Goal: Information Seeking & Learning: Learn about a topic

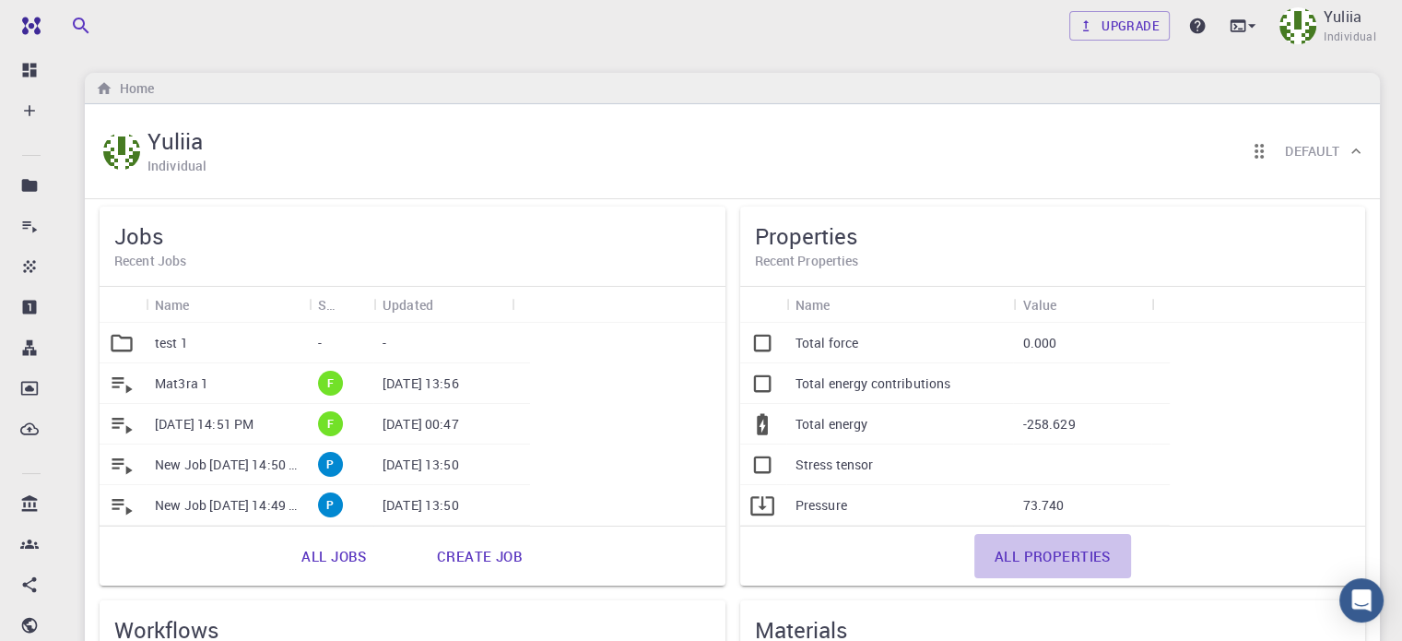
click at [975, 552] on link "All properties" at bounding box center [1053, 556] width 157 height 44
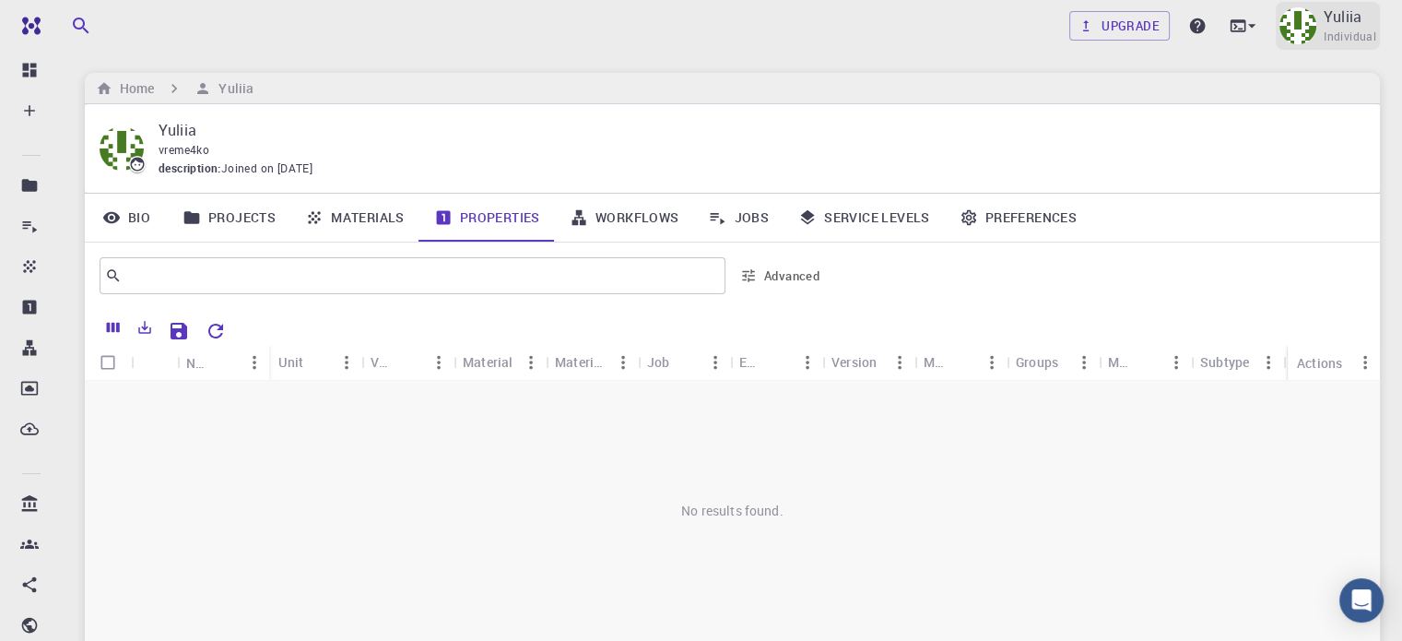
click at [1349, 26] on p "Yuliia" at bounding box center [1343, 17] width 38 height 22
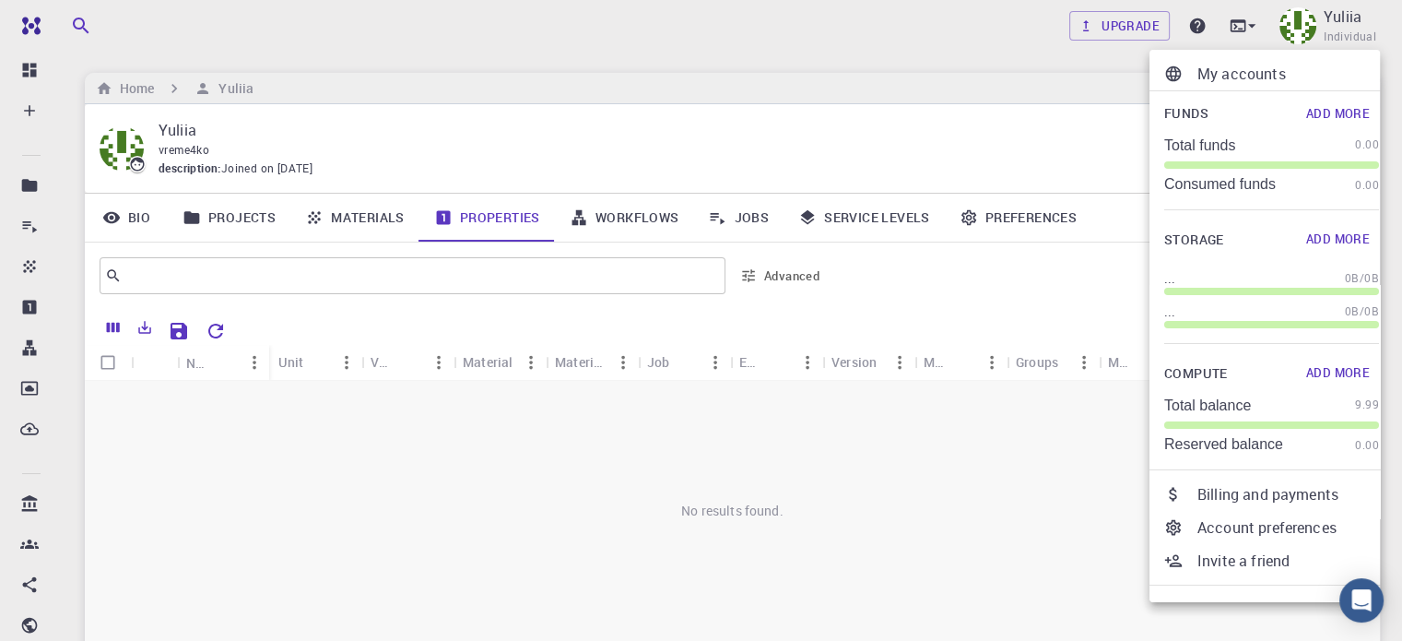
click at [1268, 77] on p "My accounts" at bounding box center [1289, 74] width 182 height 22
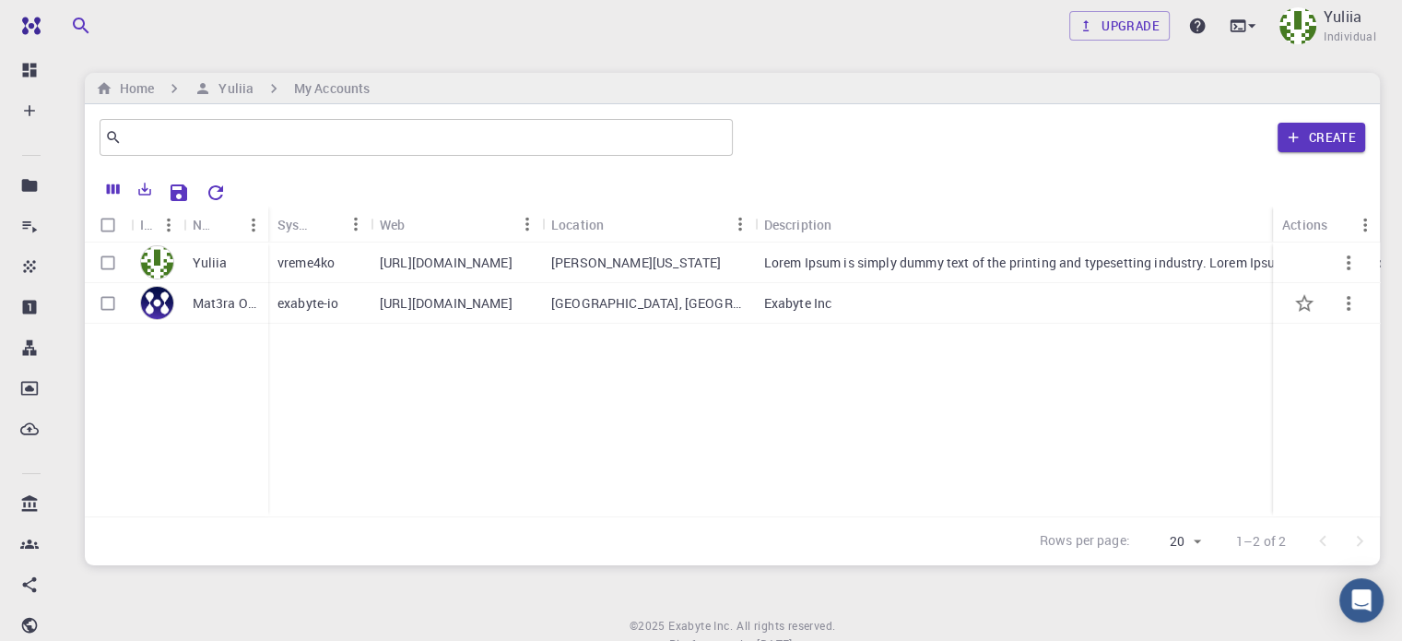
click at [215, 301] on p "Mat3ra Org" at bounding box center [226, 303] width 66 height 18
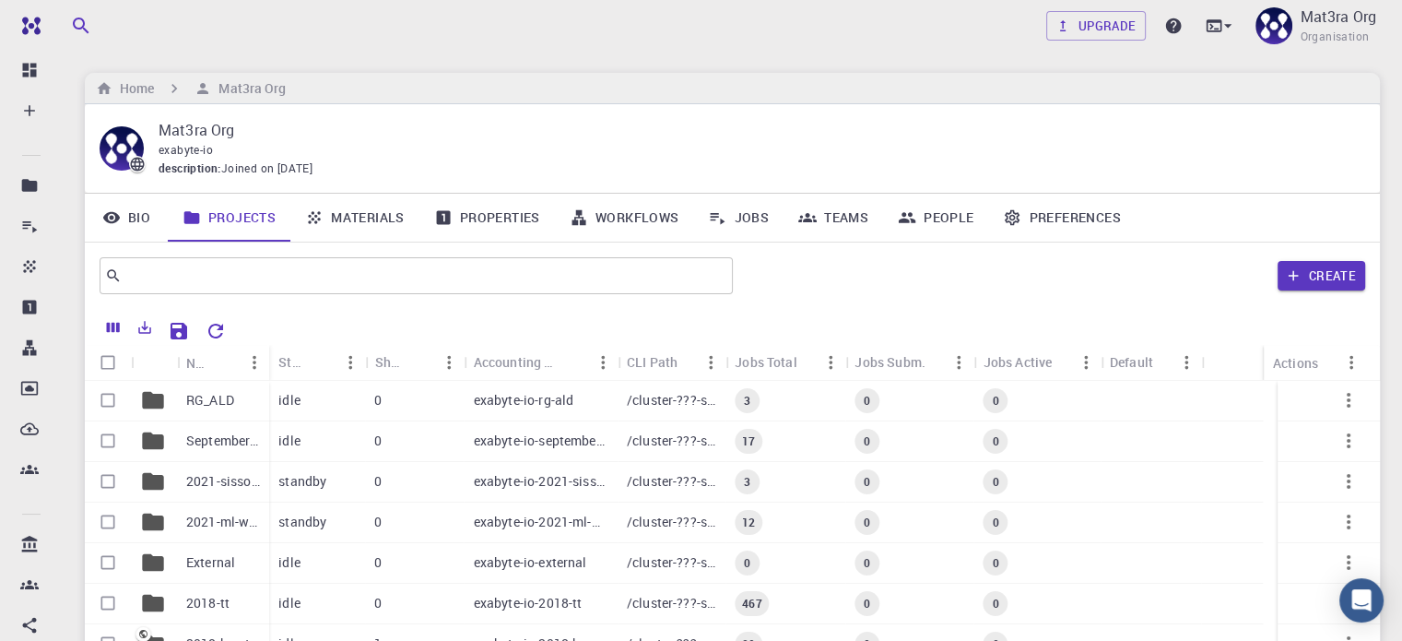
click at [510, 213] on link "Properties" at bounding box center [488, 218] width 136 height 48
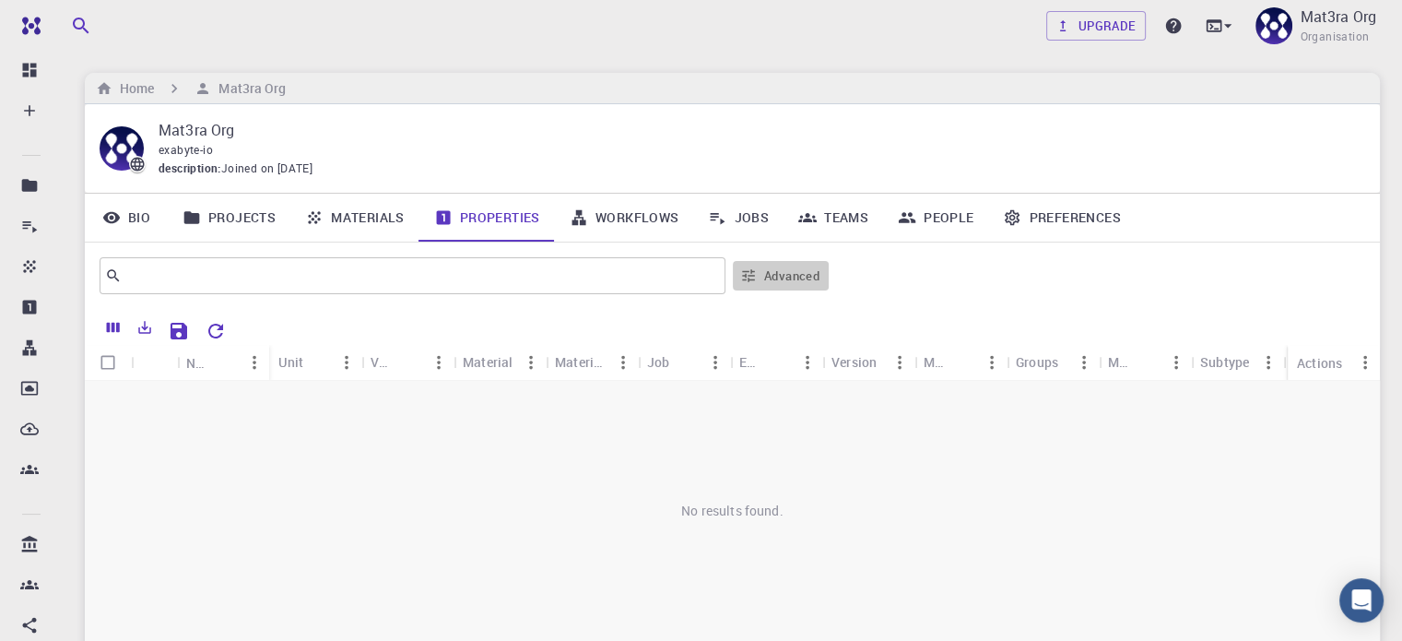
click at [759, 279] on button "Advanced" at bounding box center [781, 276] width 96 height 30
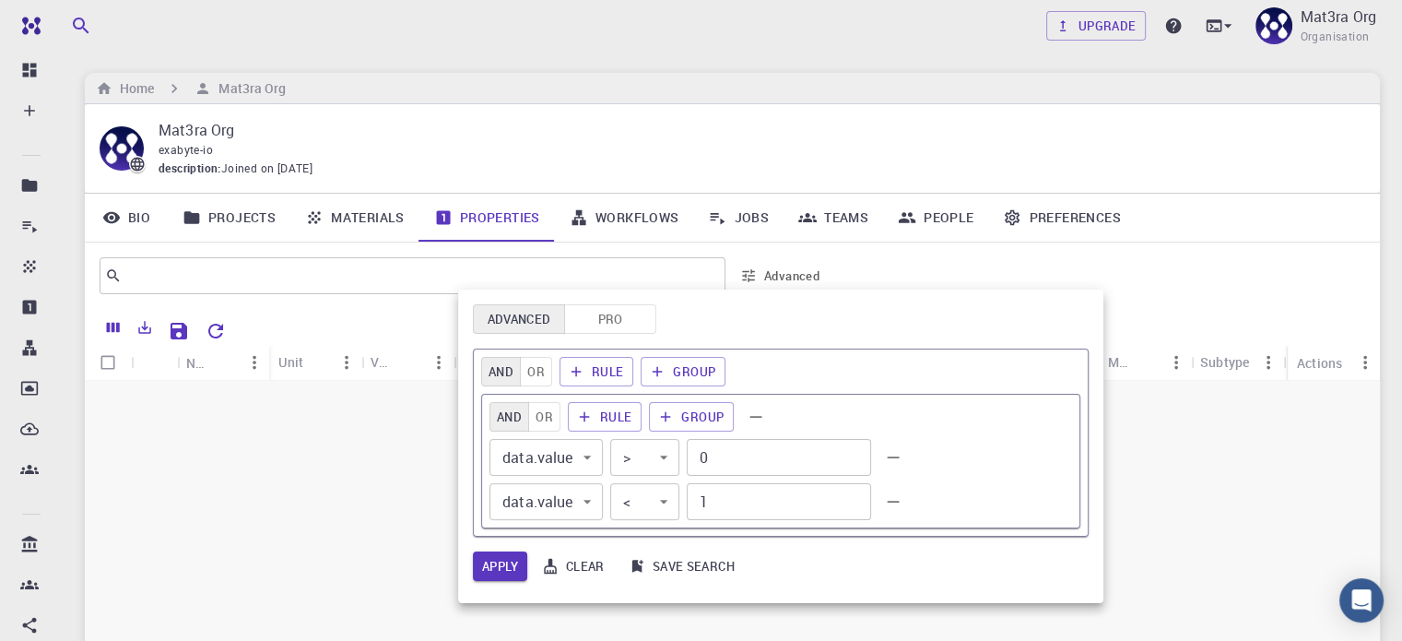
click at [759, 278] on div at bounding box center [701, 320] width 1402 height 641
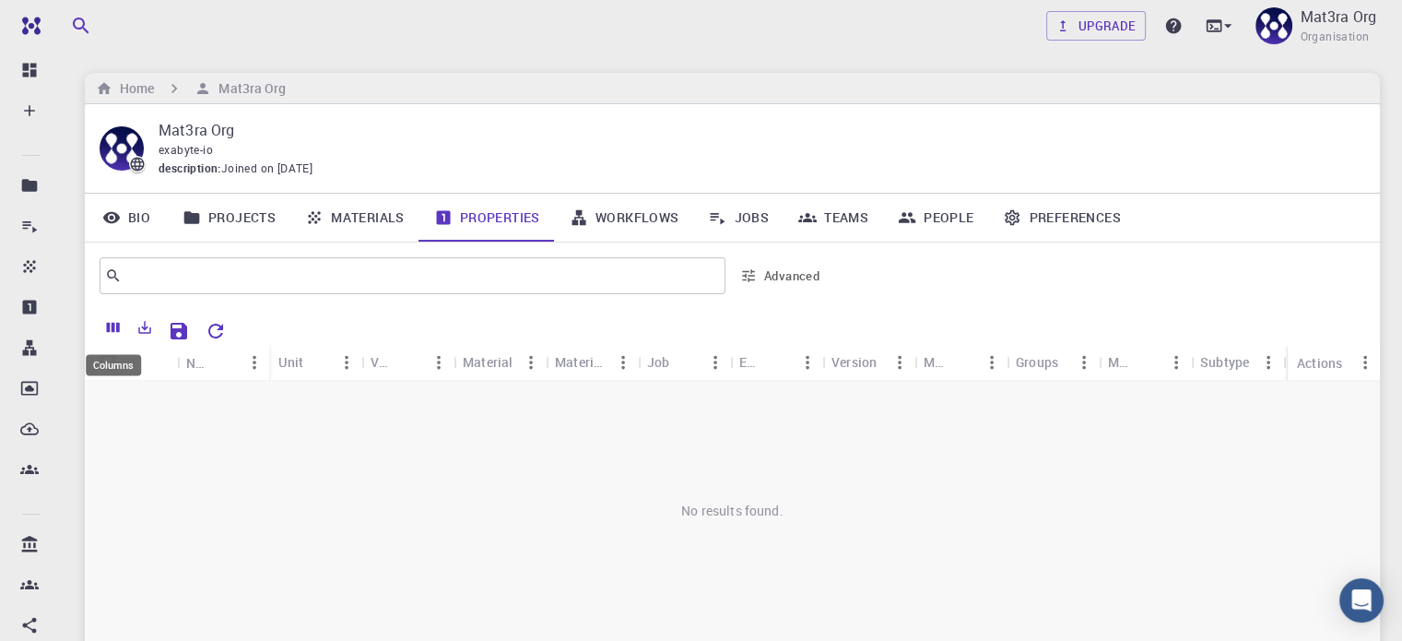
click at [109, 327] on icon "Columns" at bounding box center [113, 328] width 13 height 10
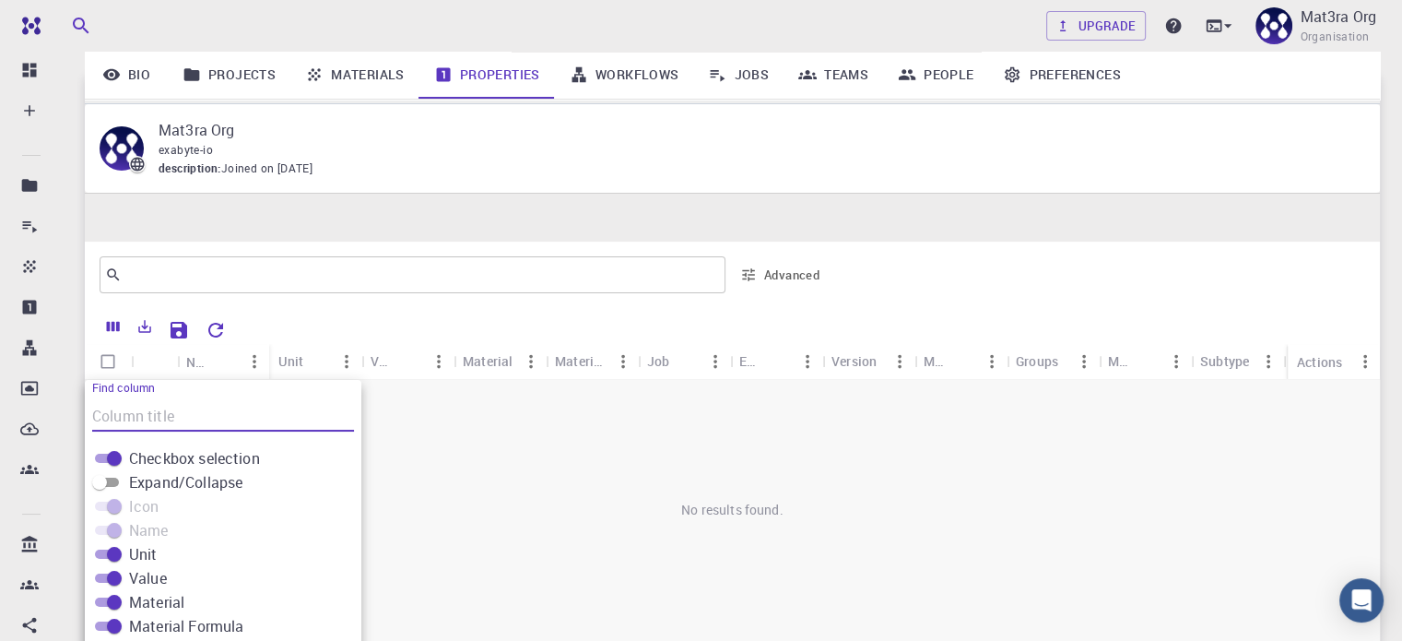
scroll to position [154, 0]
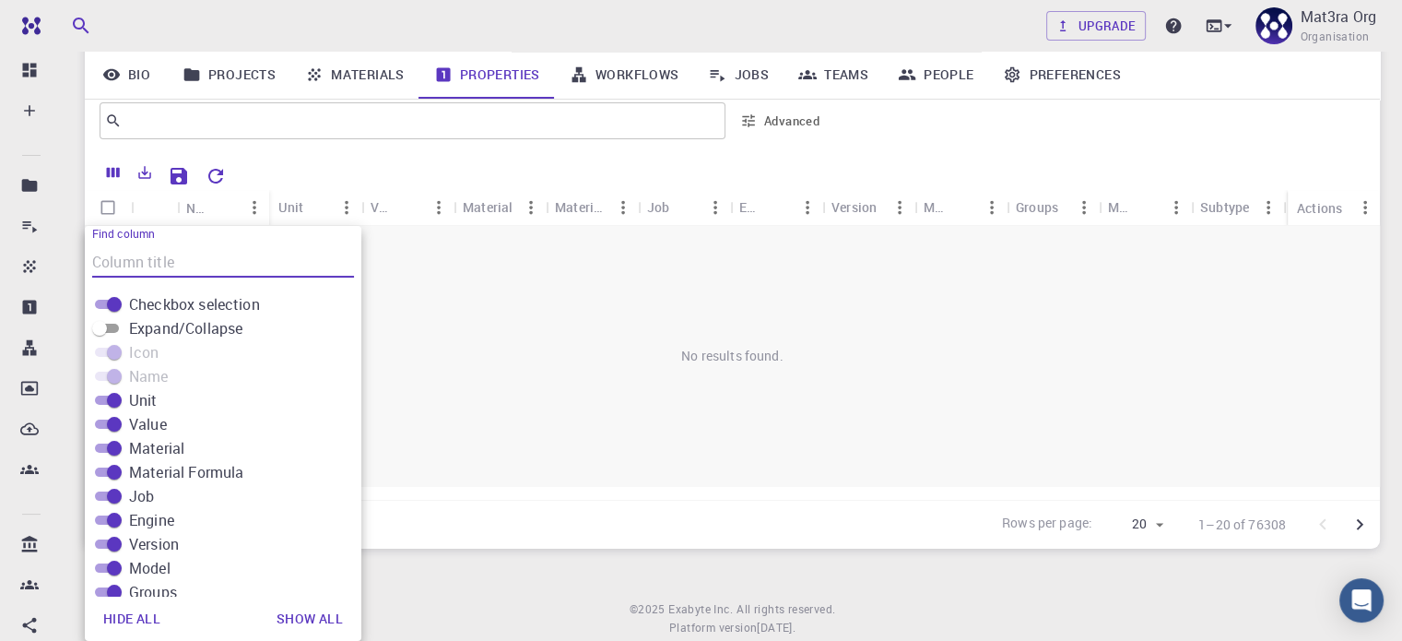
click at [101, 353] on span at bounding box center [107, 352] width 24 height 9
click at [114, 327] on input "Expand/Collapse" at bounding box center [99, 328] width 66 height 22
click at [103, 325] on input "Expand/Collapse" at bounding box center [114, 328] width 66 height 22
click at [113, 325] on input "Expand/Collapse" at bounding box center [99, 328] width 66 height 22
checkbox input "true"
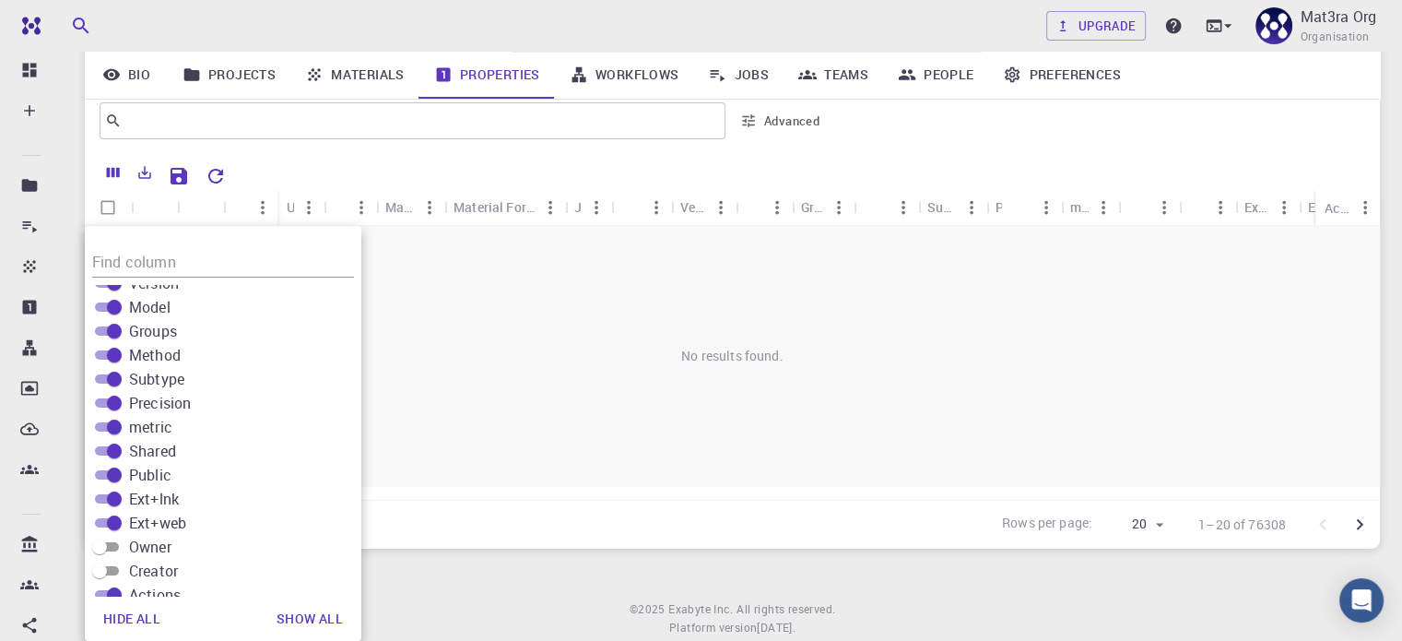
scroll to position [278, 0]
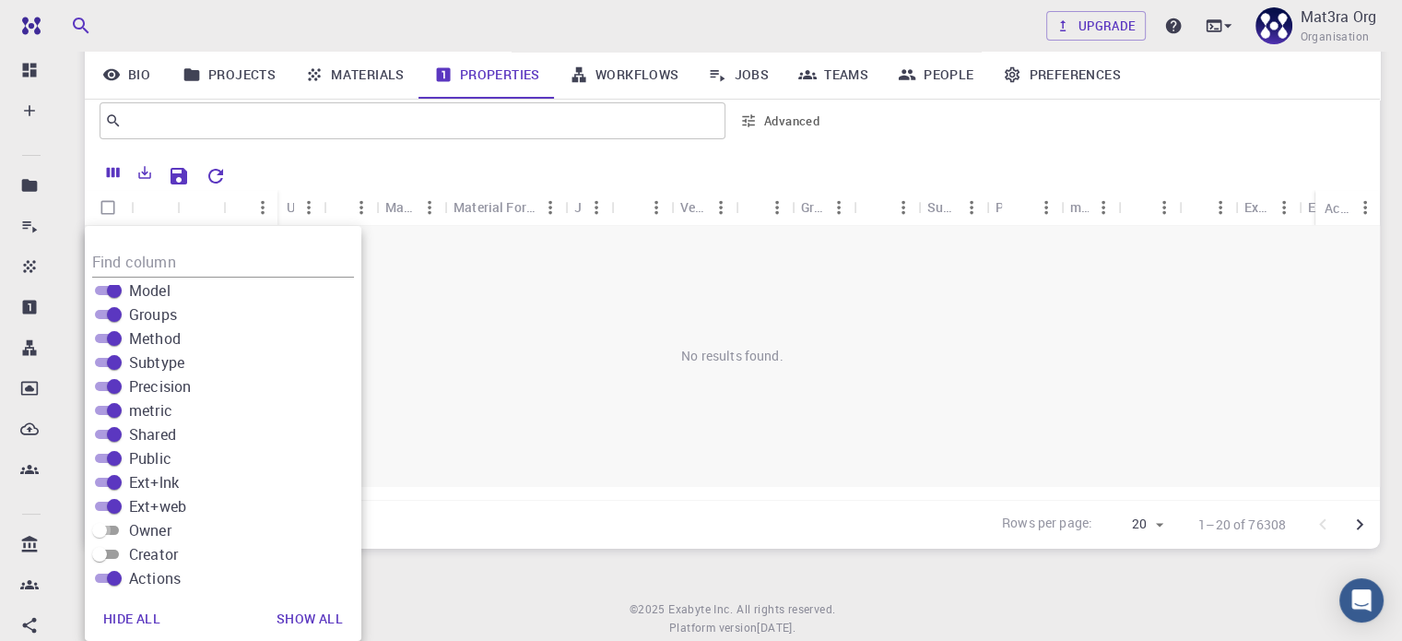
click at [114, 526] on input "Owner" at bounding box center [99, 530] width 66 height 22
checkbox input "true"
click at [111, 550] on input "Creator" at bounding box center [99, 554] width 66 height 22
checkbox input "true"
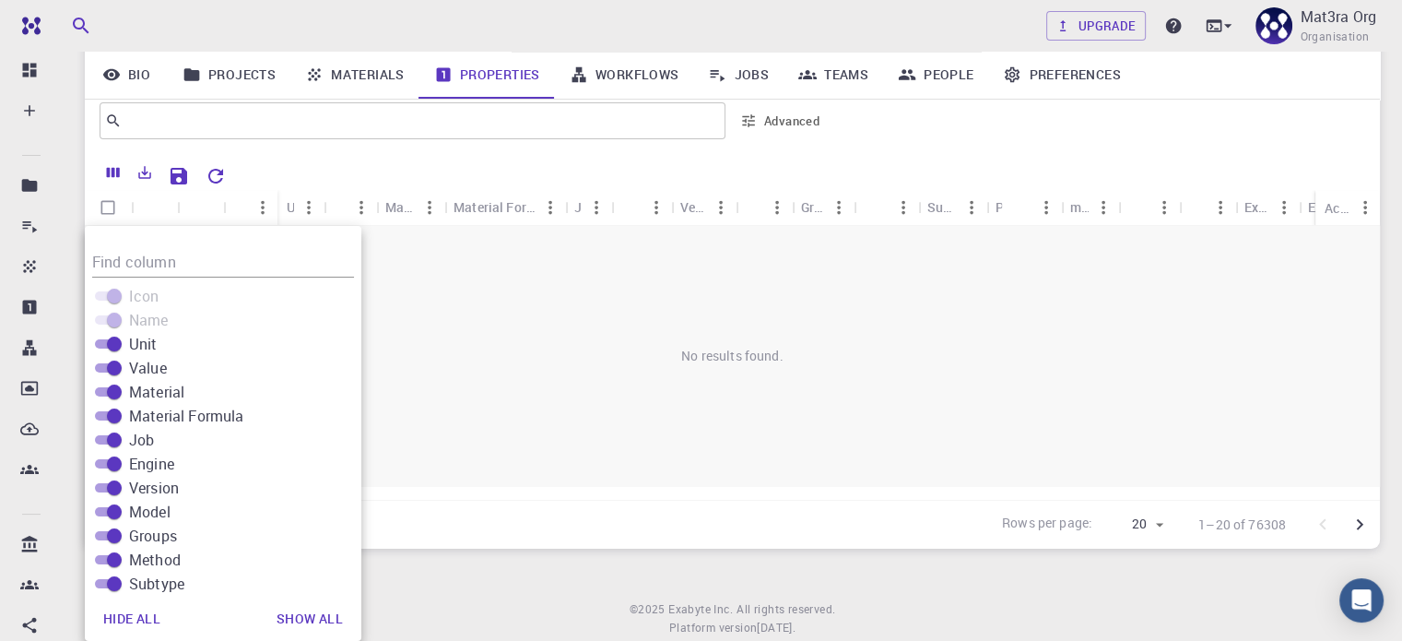
scroll to position [0, 0]
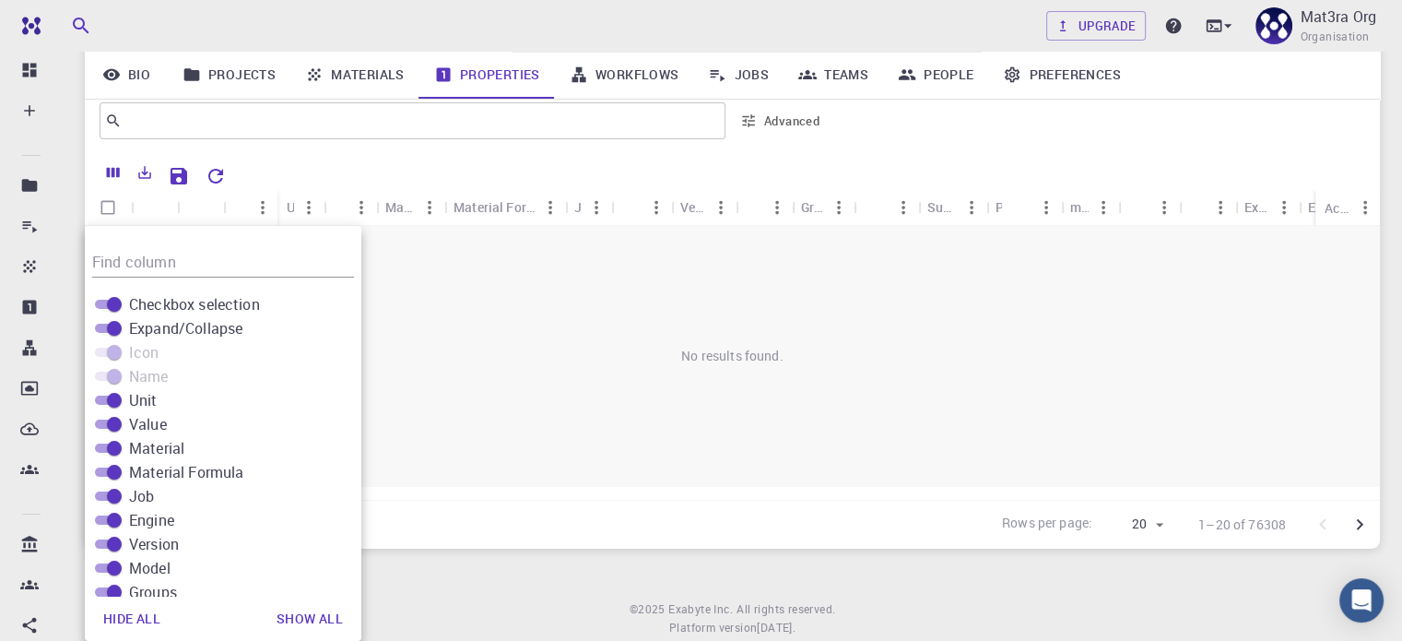
click at [295, 617] on button "Show all" at bounding box center [310, 618] width 96 height 37
click at [395, 571] on div "Upgrade Mat3ra Org Organisation Home Mat3ra Org Mat3ra Org exabyte-io descripti…" at bounding box center [733, 269] width 1340 height 846
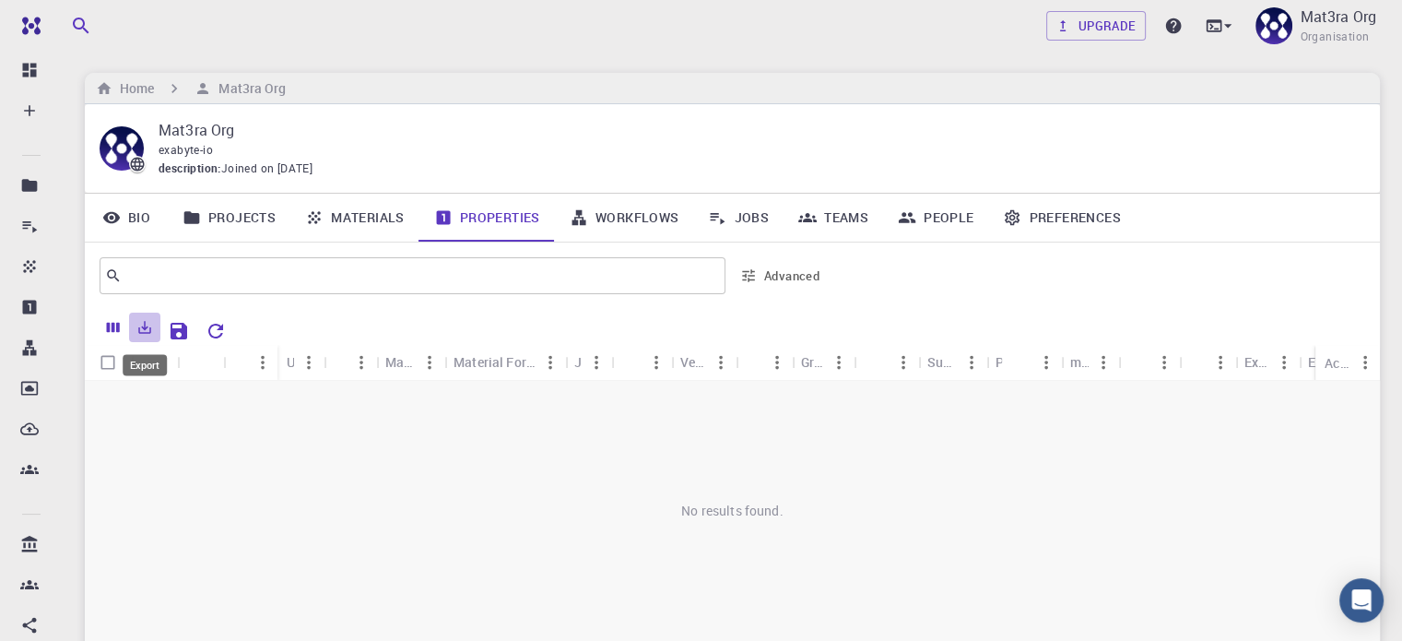
click at [139, 325] on icon "Export" at bounding box center [144, 327] width 17 height 17
click at [207, 530] on div "No results found." at bounding box center [732, 511] width 1295 height 260
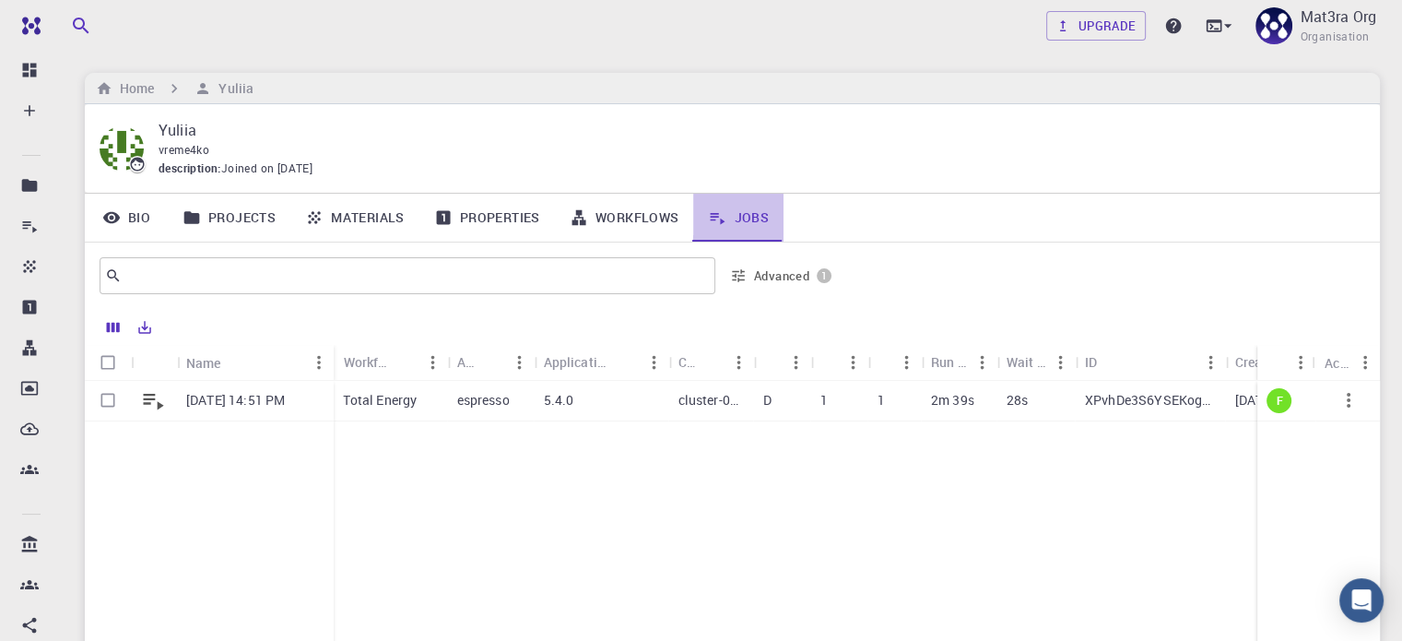
click at [745, 216] on link "Jobs" at bounding box center [738, 218] width 90 height 48
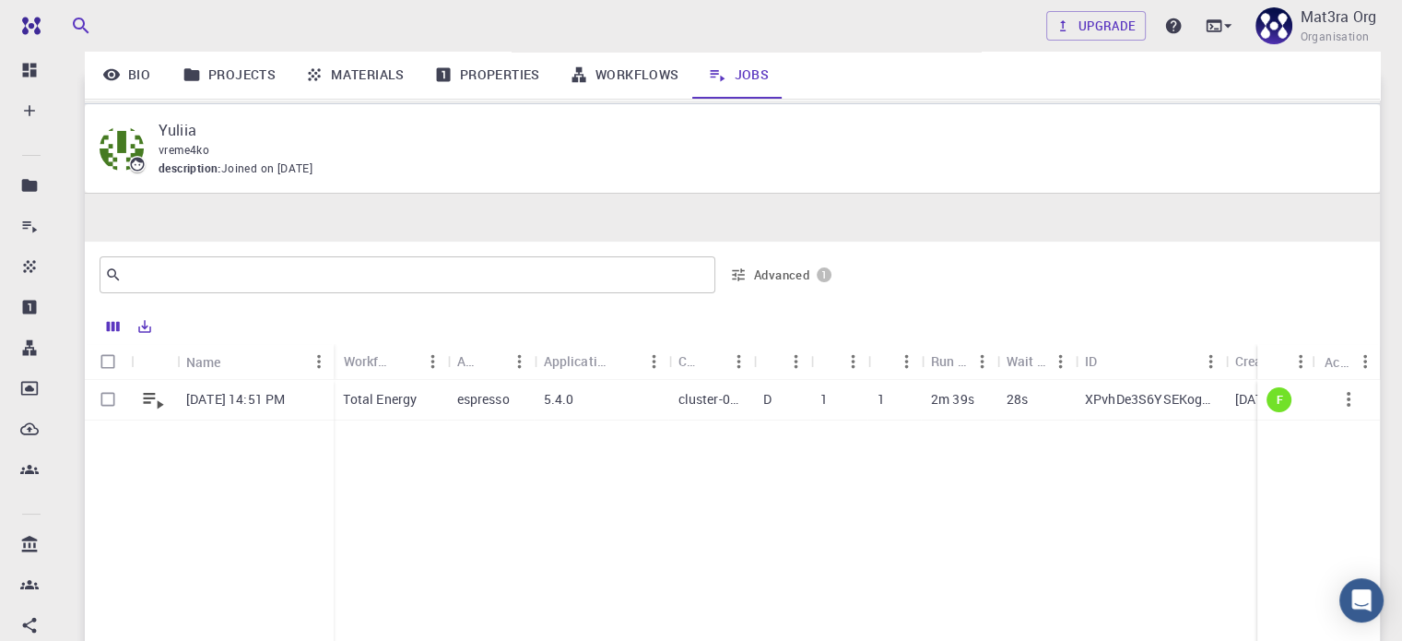
scroll to position [205, 0]
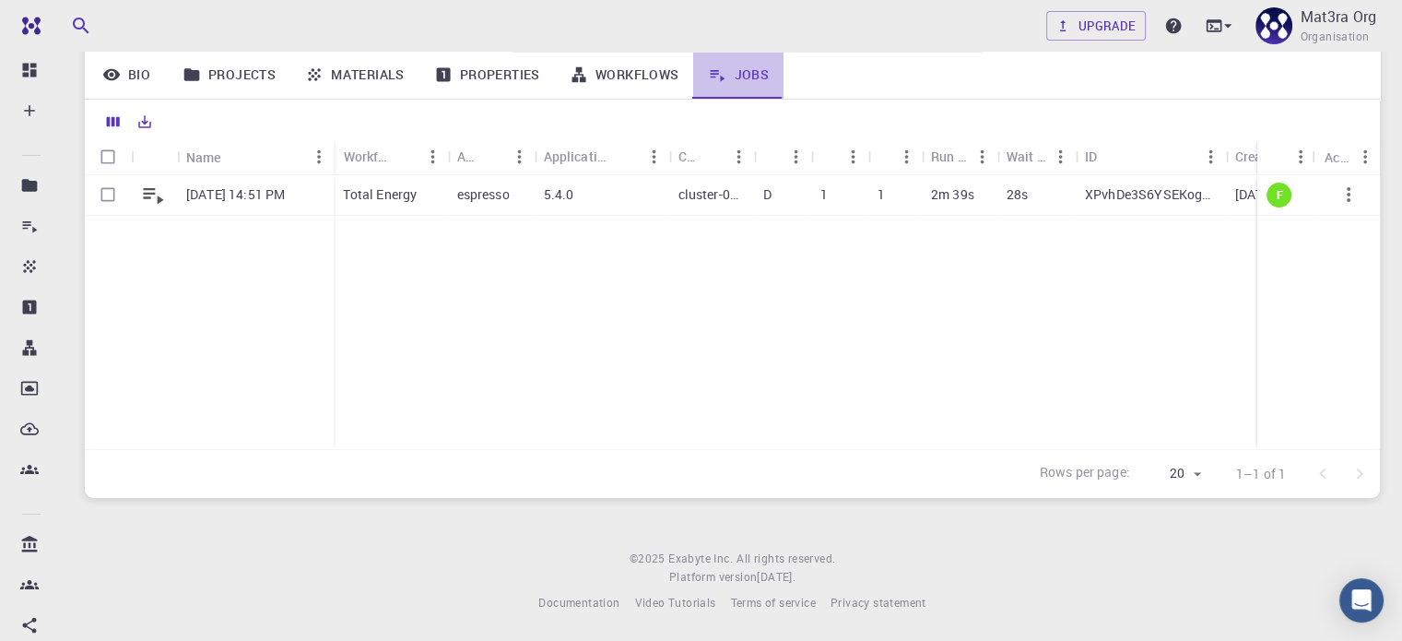
click at [760, 71] on link "Jobs" at bounding box center [738, 75] width 90 height 48
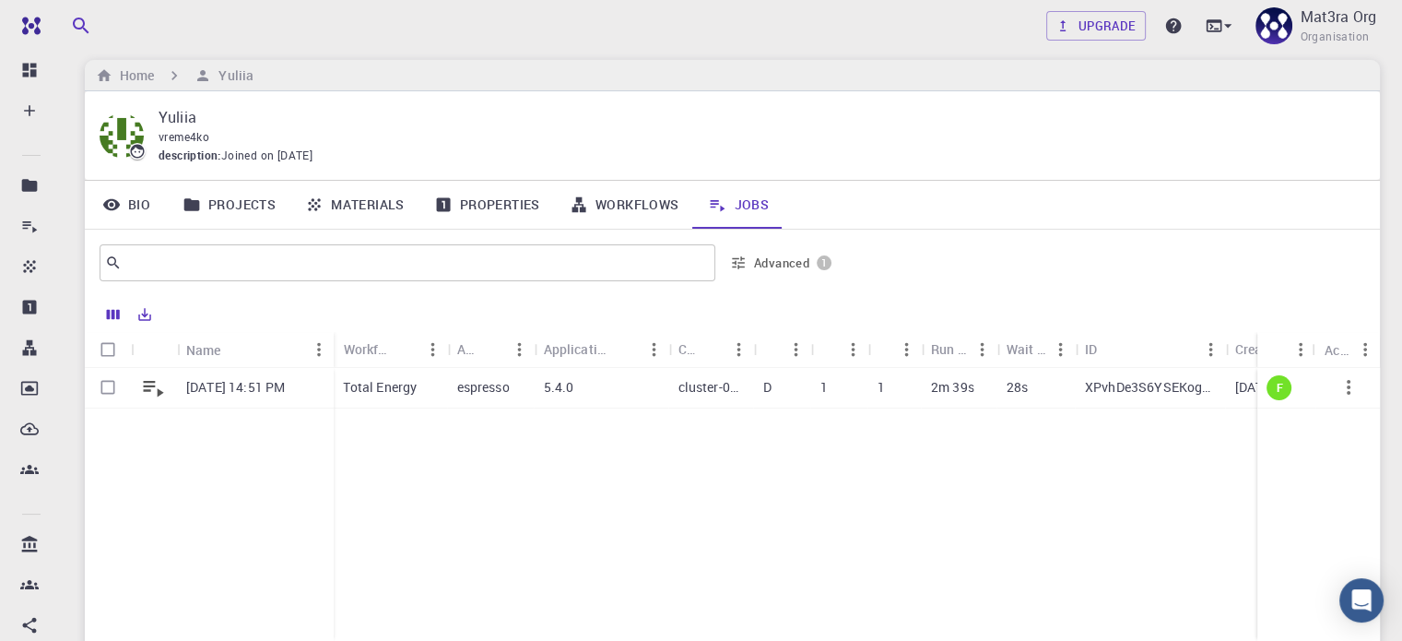
scroll to position [0, 0]
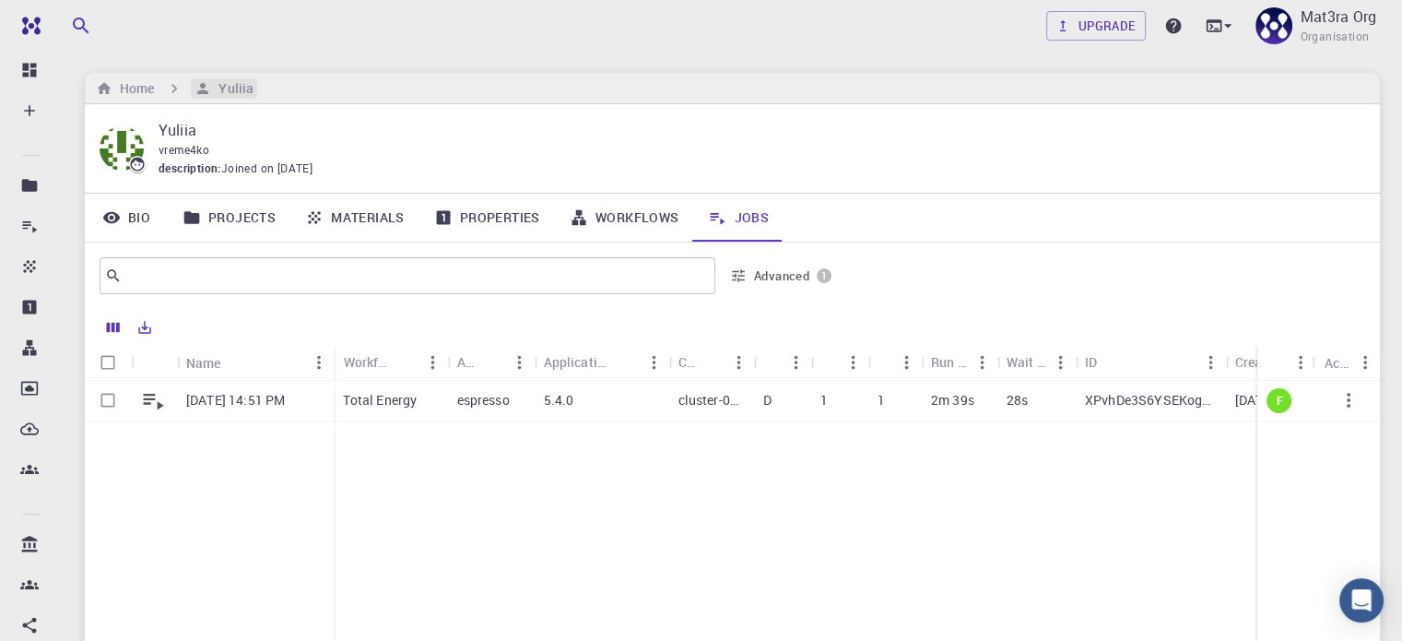
click at [240, 87] on h6 "Yuliia" at bounding box center [232, 88] width 42 height 20
click at [151, 88] on h6 "Home" at bounding box center [132, 88] width 41 height 20
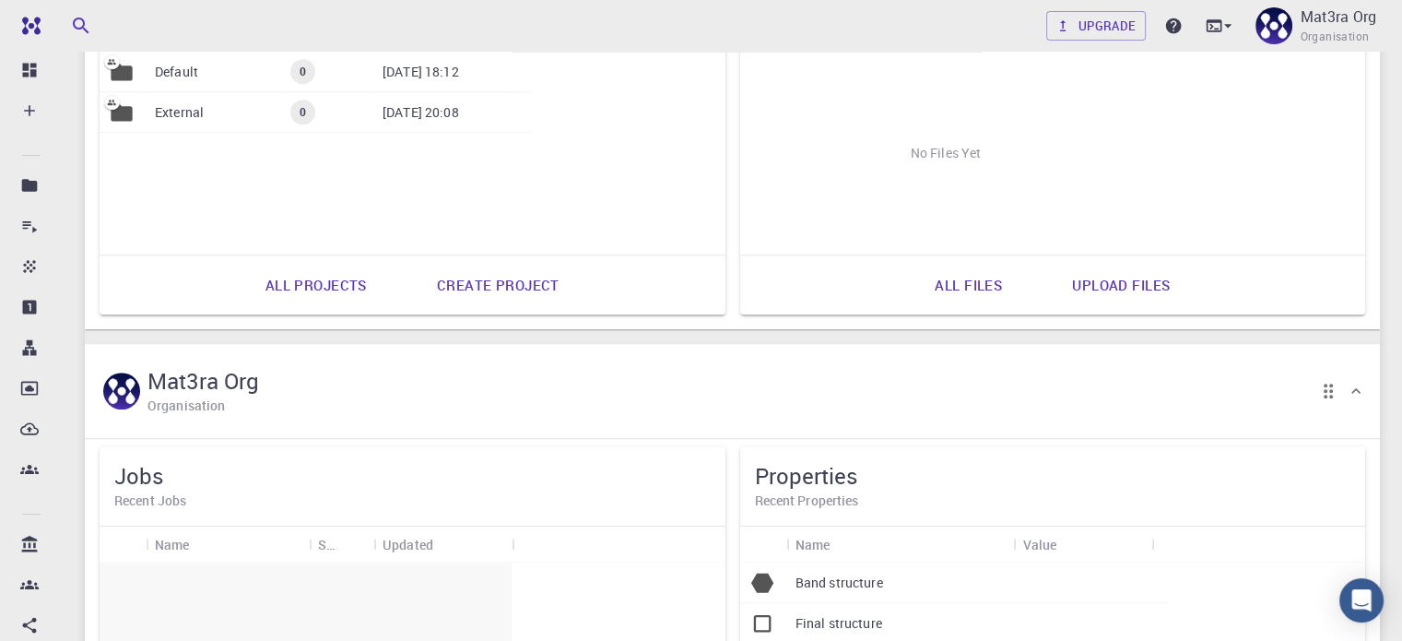
scroll to position [1106, 0]
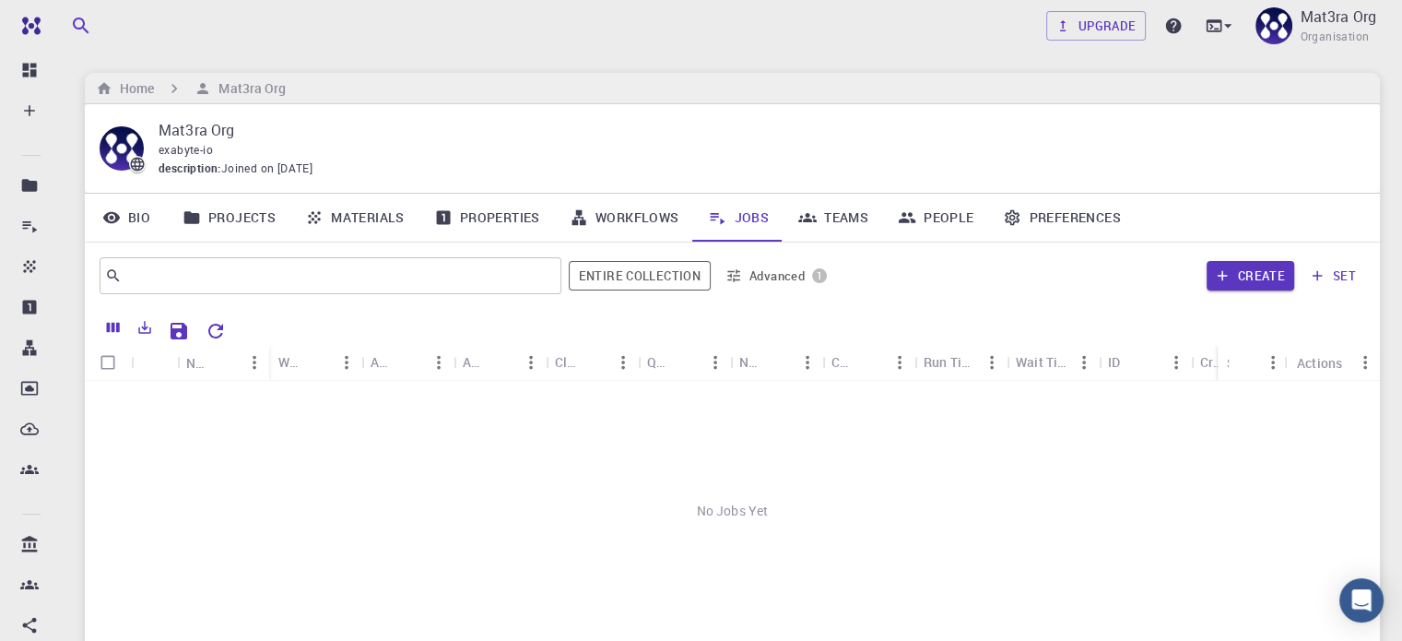
click at [499, 455] on div "No Jobs Yet" at bounding box center [732, 511] width 1295 height 260
click at [631, 212] on link "Workflows" at bounding box center [624, 218] width 139 height 48
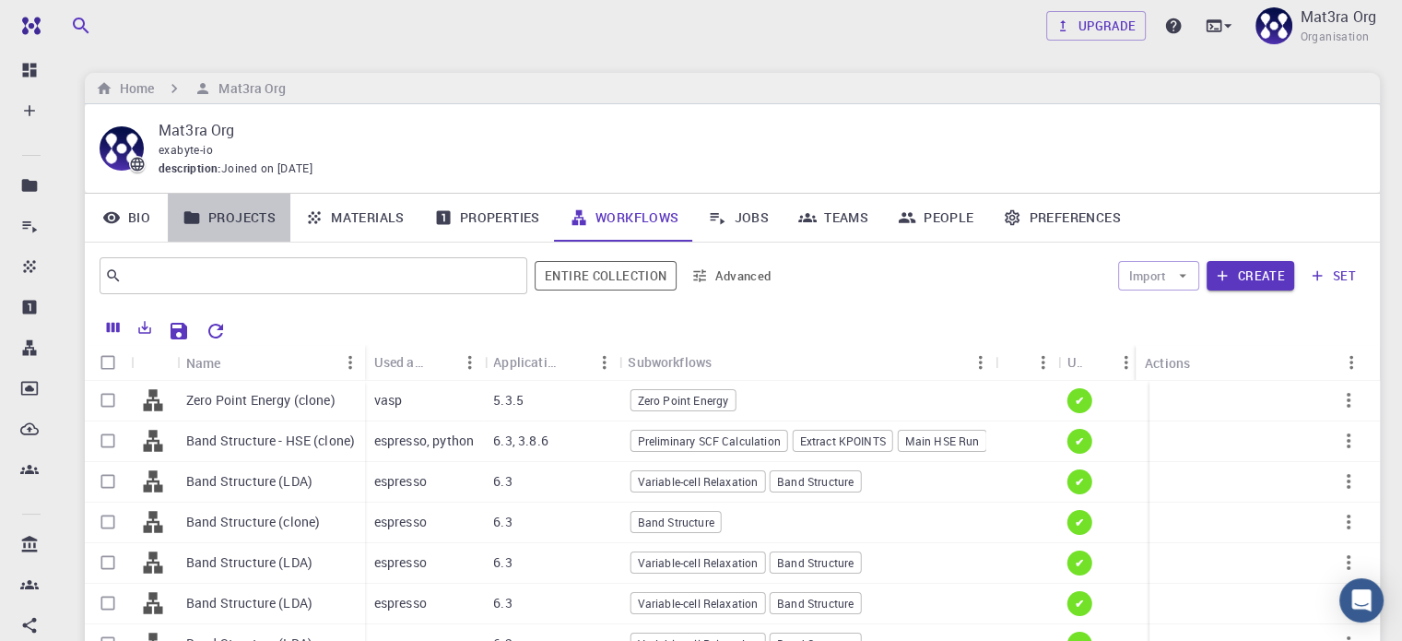
click at [241, 217] on link "Projects" at bounding box center [229, 218] width 123 height 48
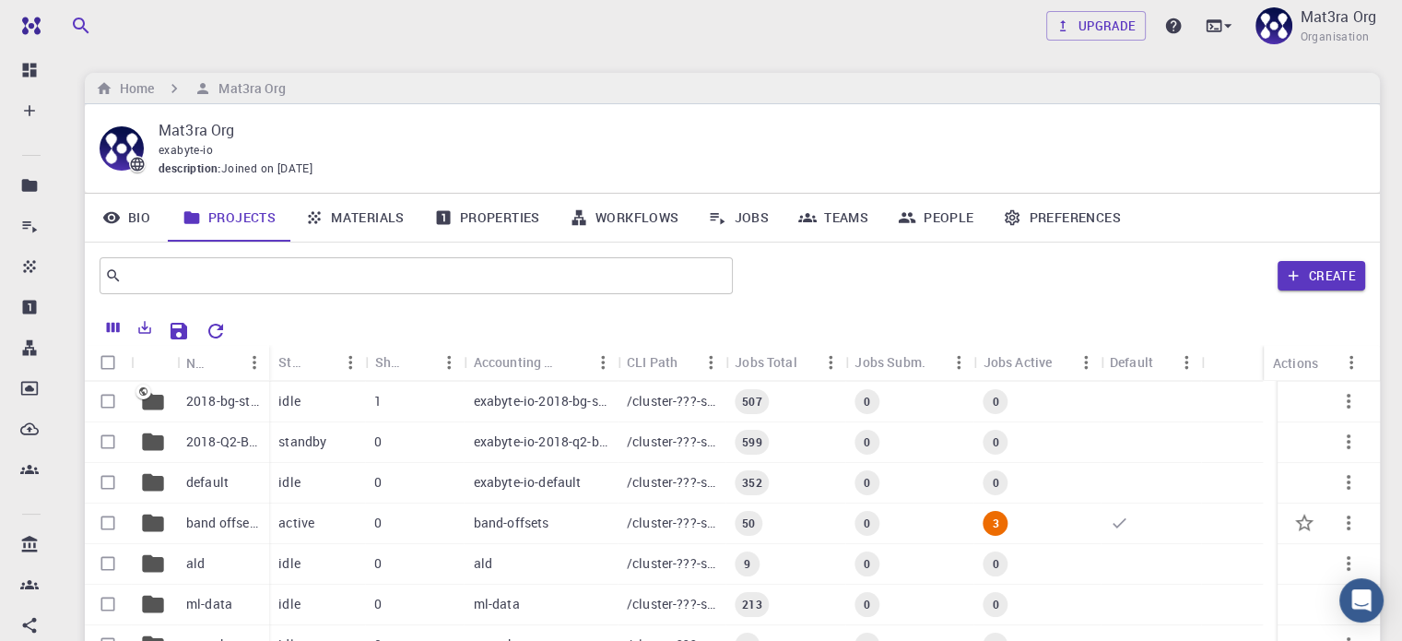
scroll to position [369, 0]
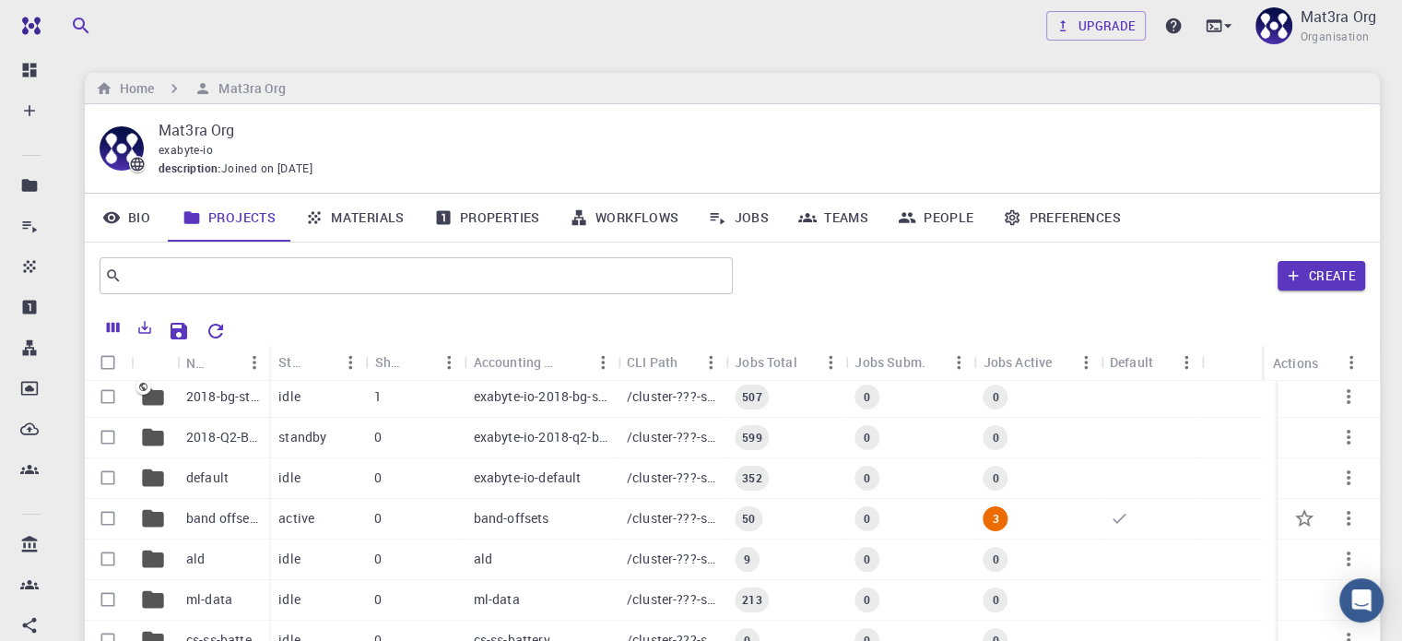
click at [207, 516] on p "band offsets" at bounding box center [223, 518] width 74 height 18
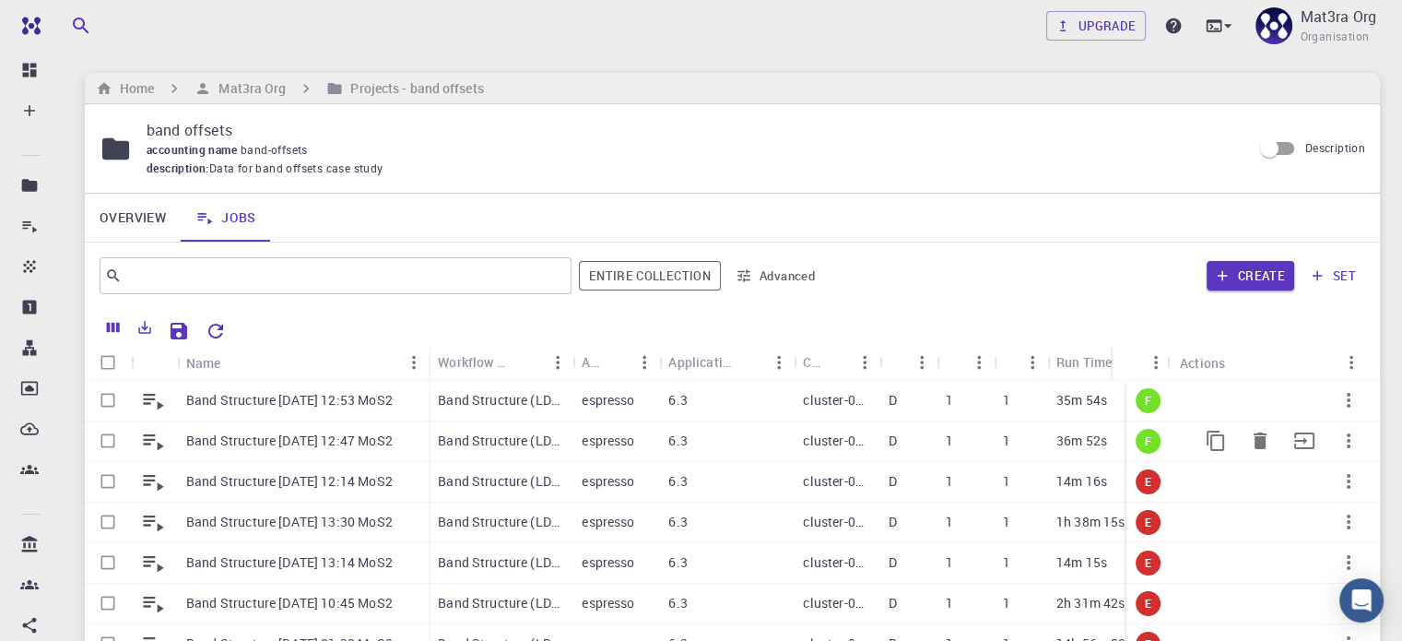
drag, startPoint x: 172, startPoint y: 440, endPoint x: 214, endPoint y: 441, distance: 41.5
click at [214, 441] on div "Band Structure [DATE] 12:47 MoS2" at bounding box center [257, 441] width 344 height 41
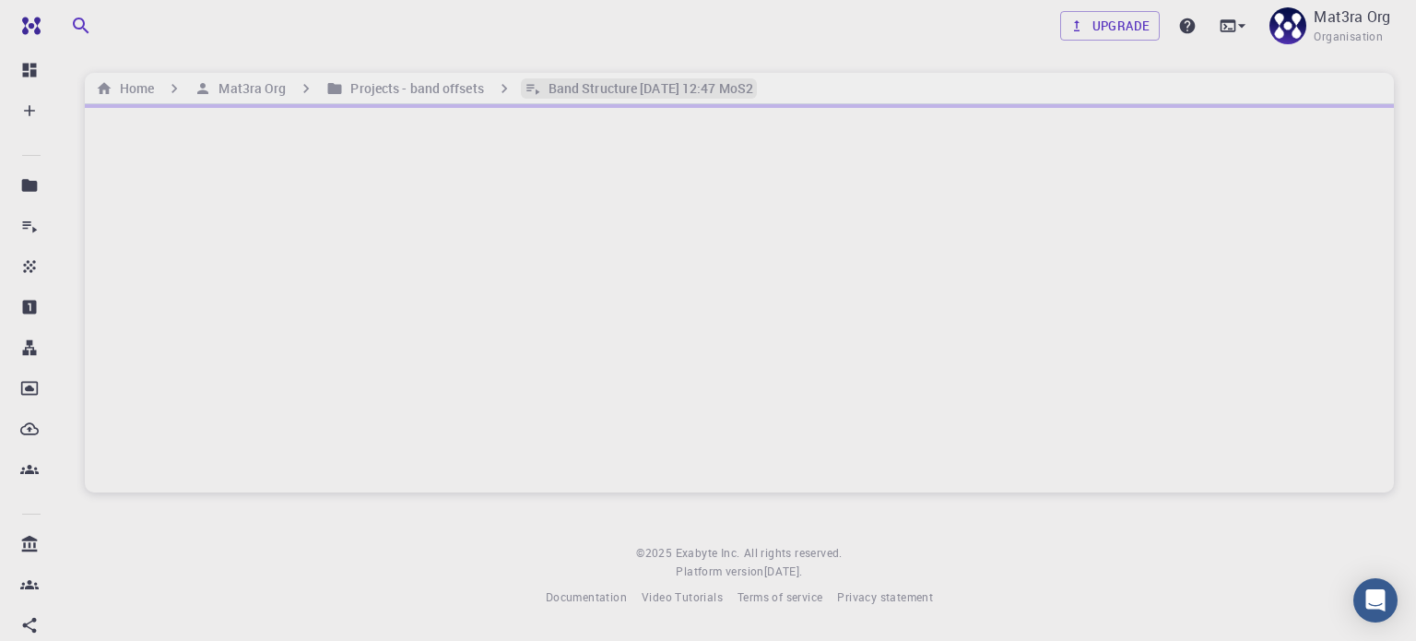
drag, startPoint x: 790, startPoint y: 86, endPoint x: 552, endPoint y: 89, distance: 237.9
click at [552, 89] on div "Home Mat3ra Org Projects - band offsets Band Structure [DATE] 12:47 MoS2" at bounding box center [739, 88] width 1309 height 31
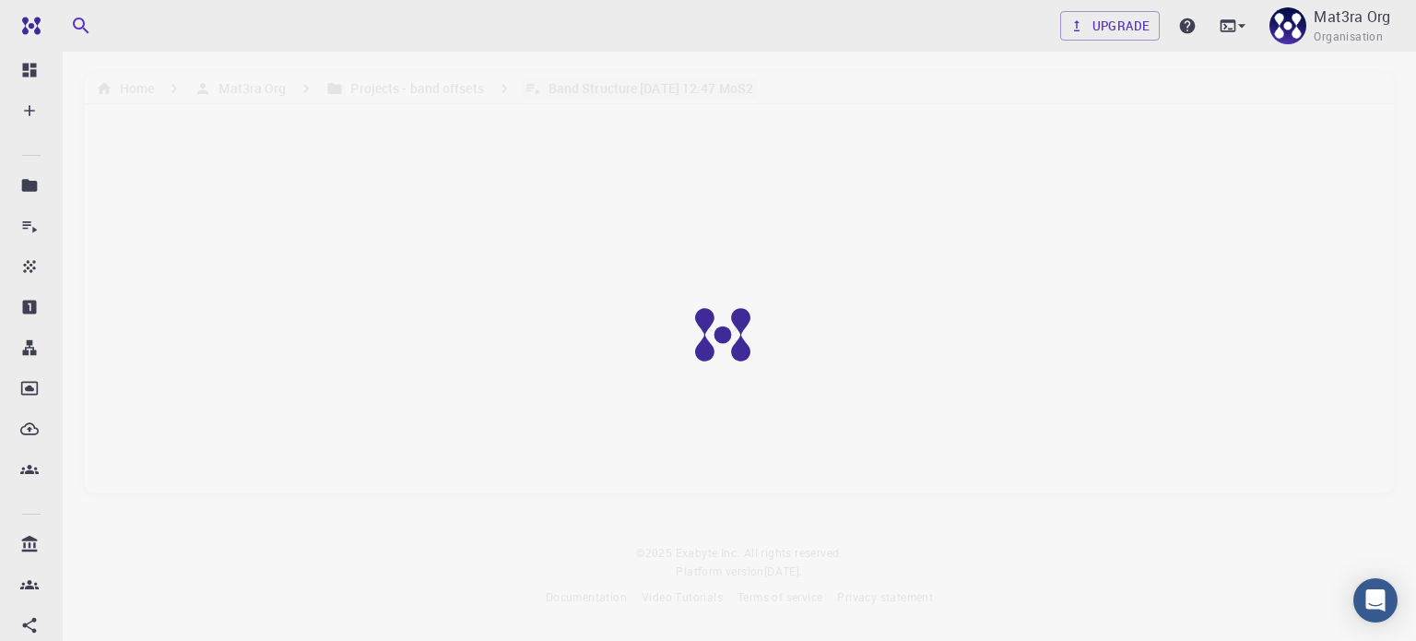
copy h6 "Band Structure [DATE] 12:47 MoS2"
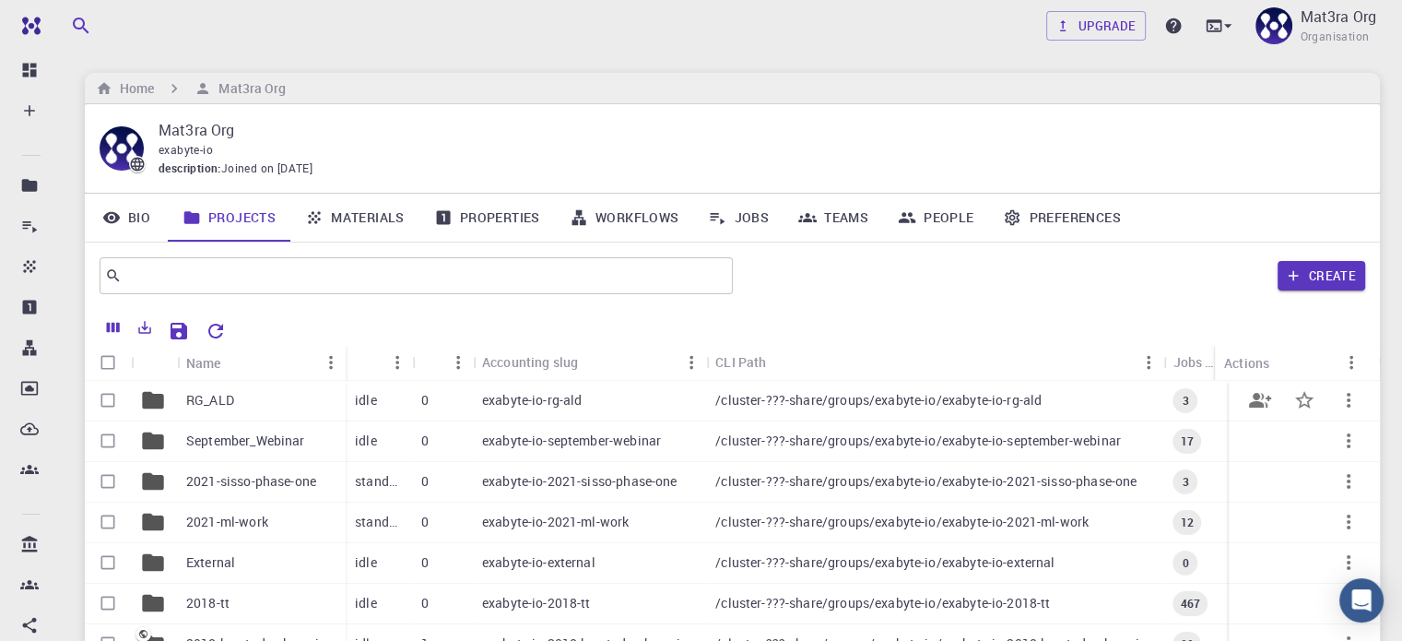
scroll to position [369, 0]
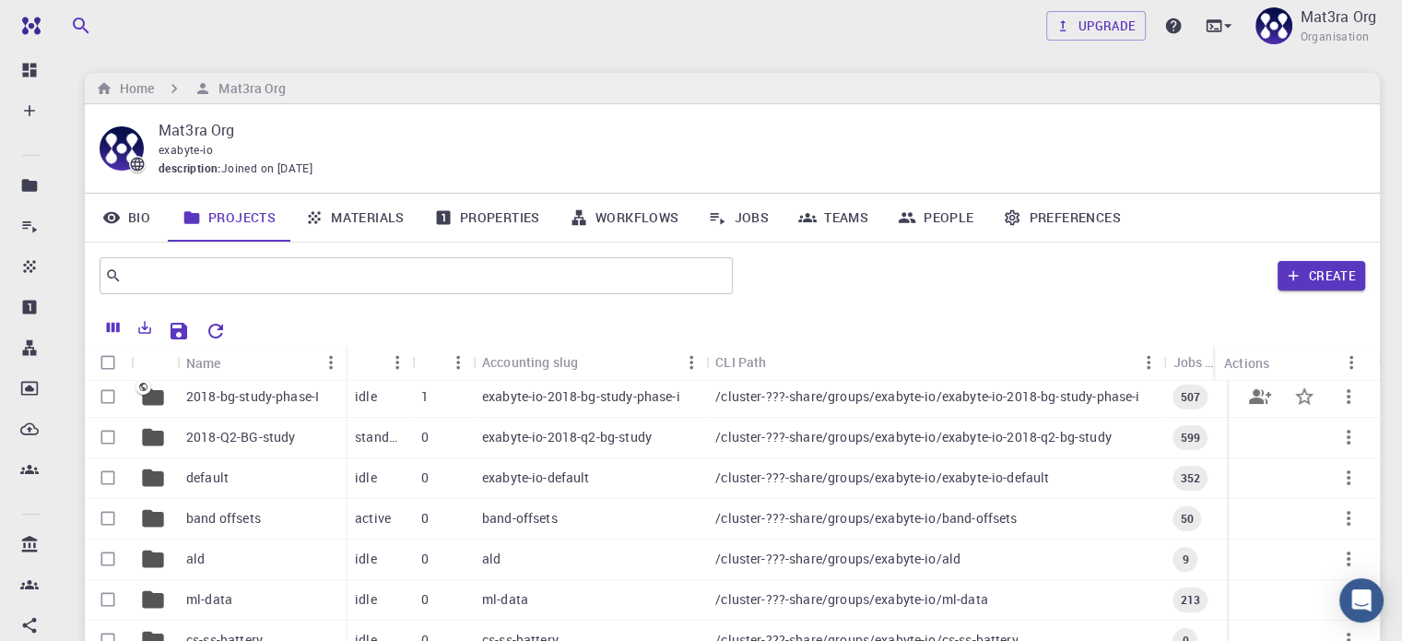
click at [245, 401] on p "2018-bg-study-phase-I" at bounding box center [252, 396] width 133 height 18
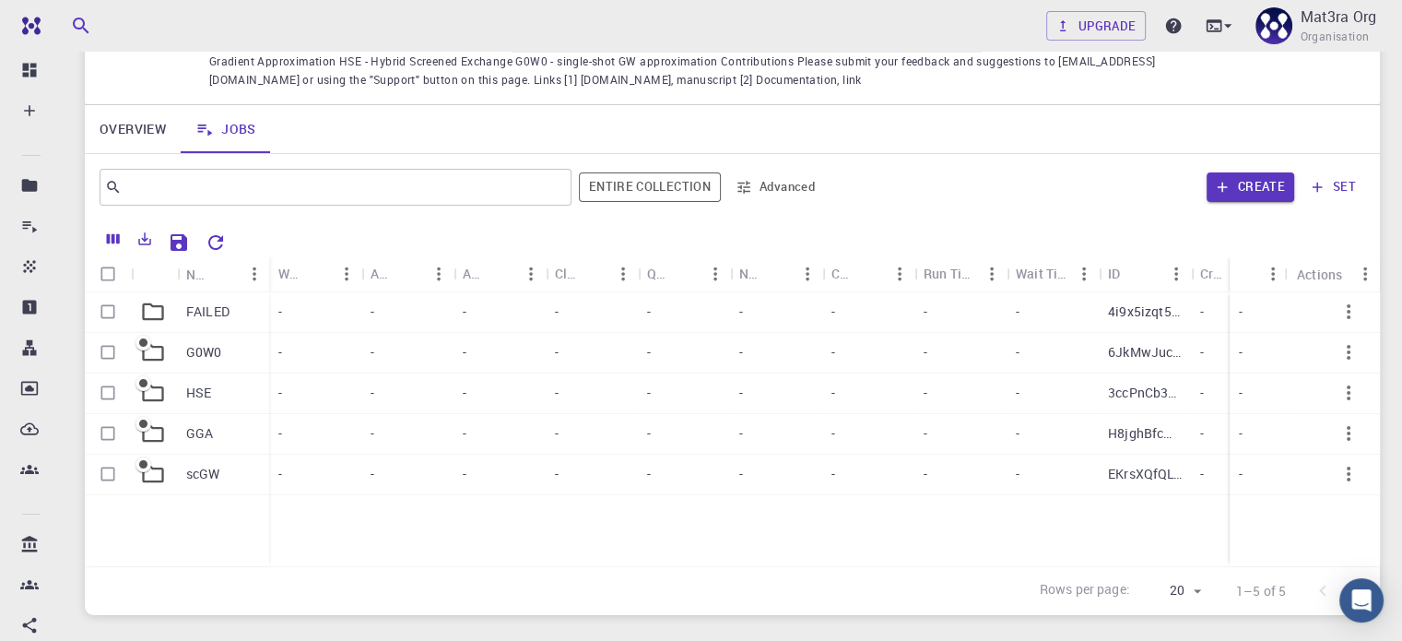
scroll to position [277, 0]
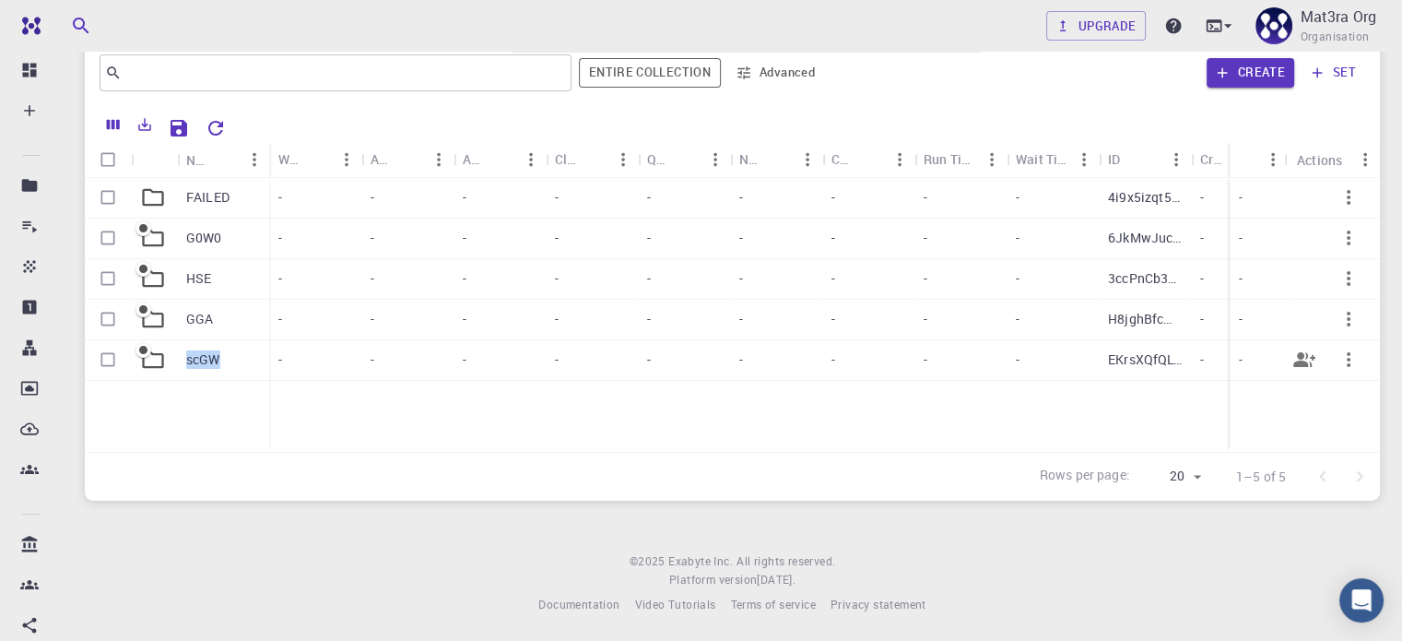
drag, startPoint x: 181, startPoint y: 361, endPoint x: 223, endPoint y: 361, distance: 42.4
click at [223, 361] on div "scGW" at bounding box center [223, 360] width 92 height 41
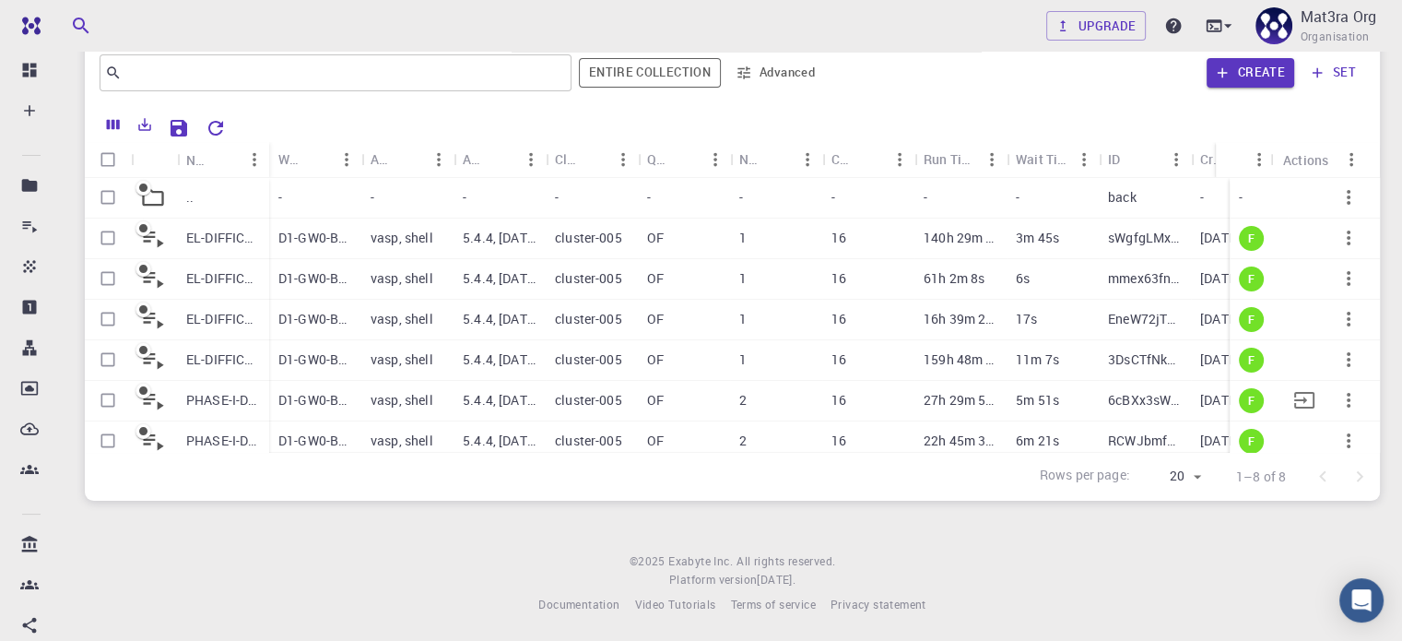
click at [193, 396] on p "PHASE-I-DIFFICULTY-1-BN-scGW-nvdW" at bounding box center [223, 400] width 74 height 18
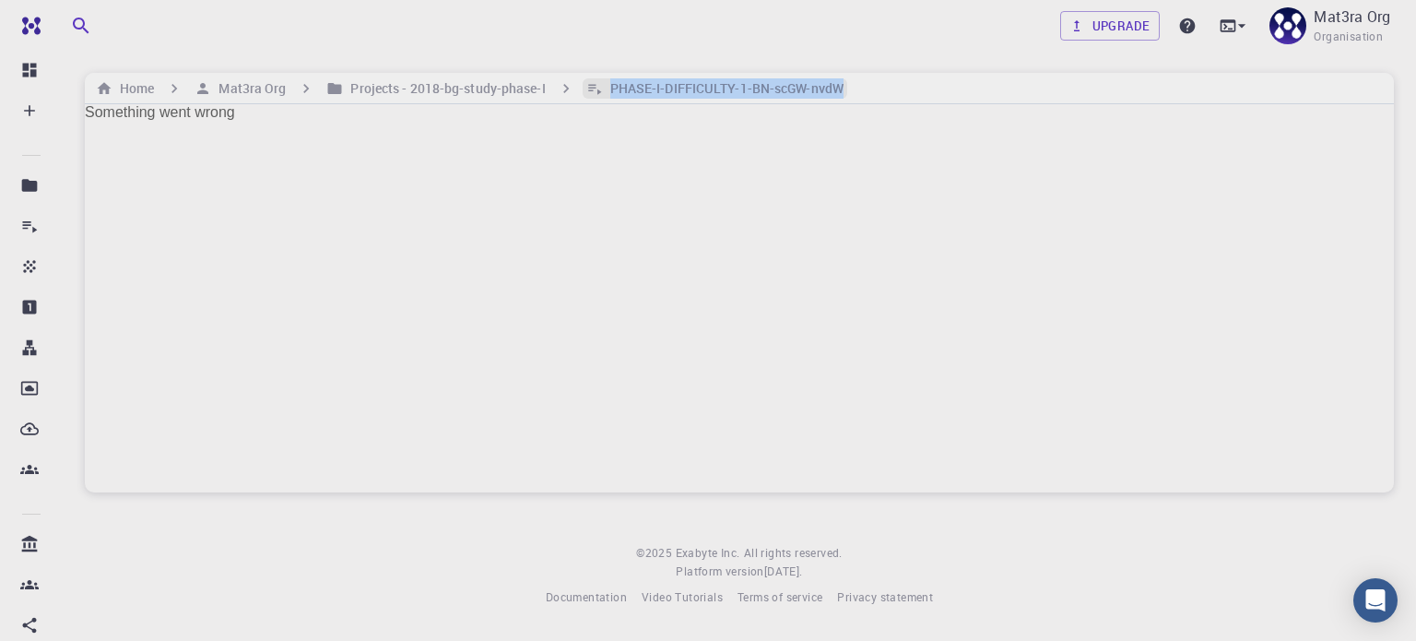
drag, startPoint x: 854, startPoint y: 80, endPoint x: 610, endPoint y: 91, distance: 243.7
click at [610, 91] on div "Home Mat3ra Org Projects - 2018-bg-study-phase-I PHASE-I-DIFFICULTY-1-BN-scGW-n…" at bounding box center [739, 88] width 1309 height 31
copy h6 "PHASE-I-DIFFICULTY-1-BN-scGW-nvdW"
click at [222, 88] on h6 "Mat3ra Org" at bounding box center [248, 88] width 75 height 20
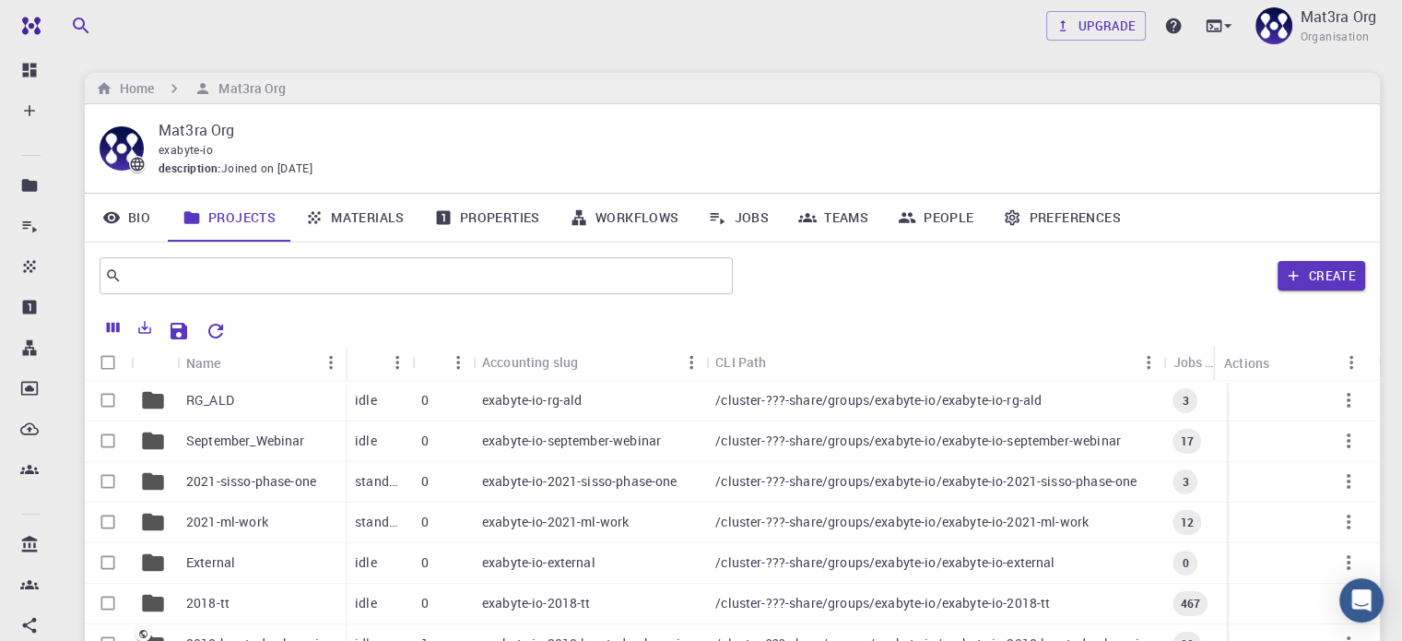
click at [520, 213] on link "Properties" at bounding box center [488, 218] width 136 height 48
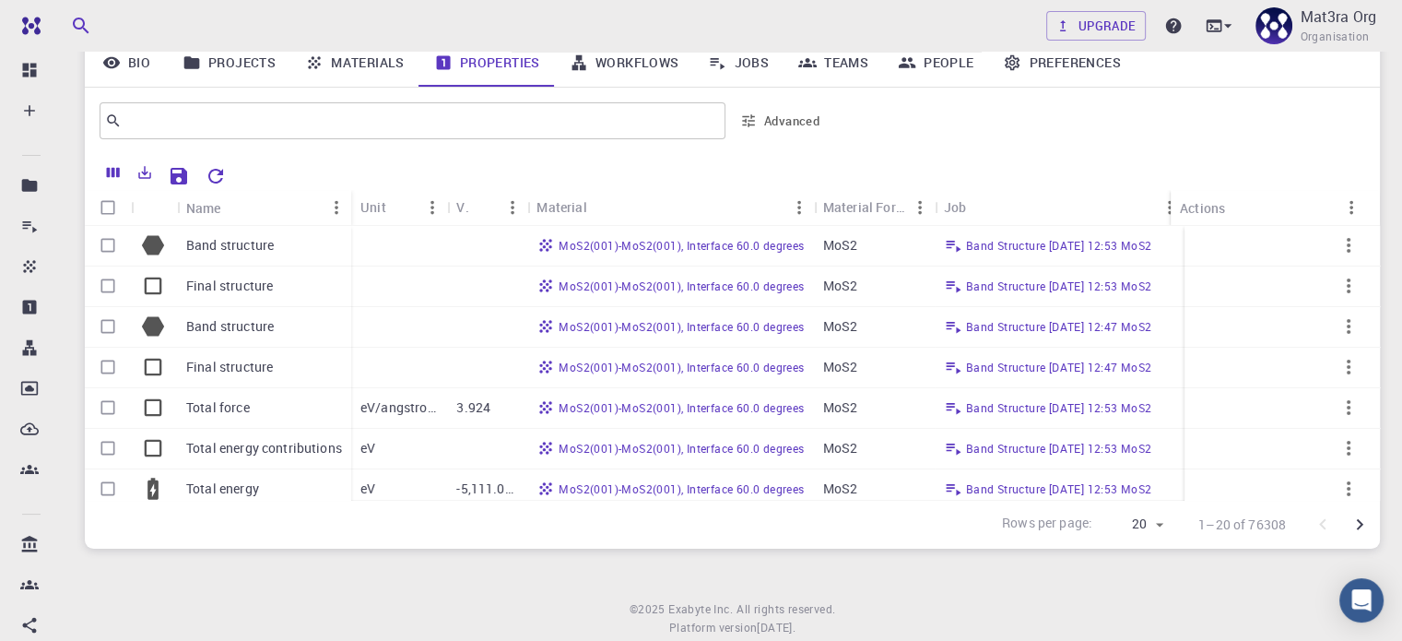
scroll to position [184, 0]
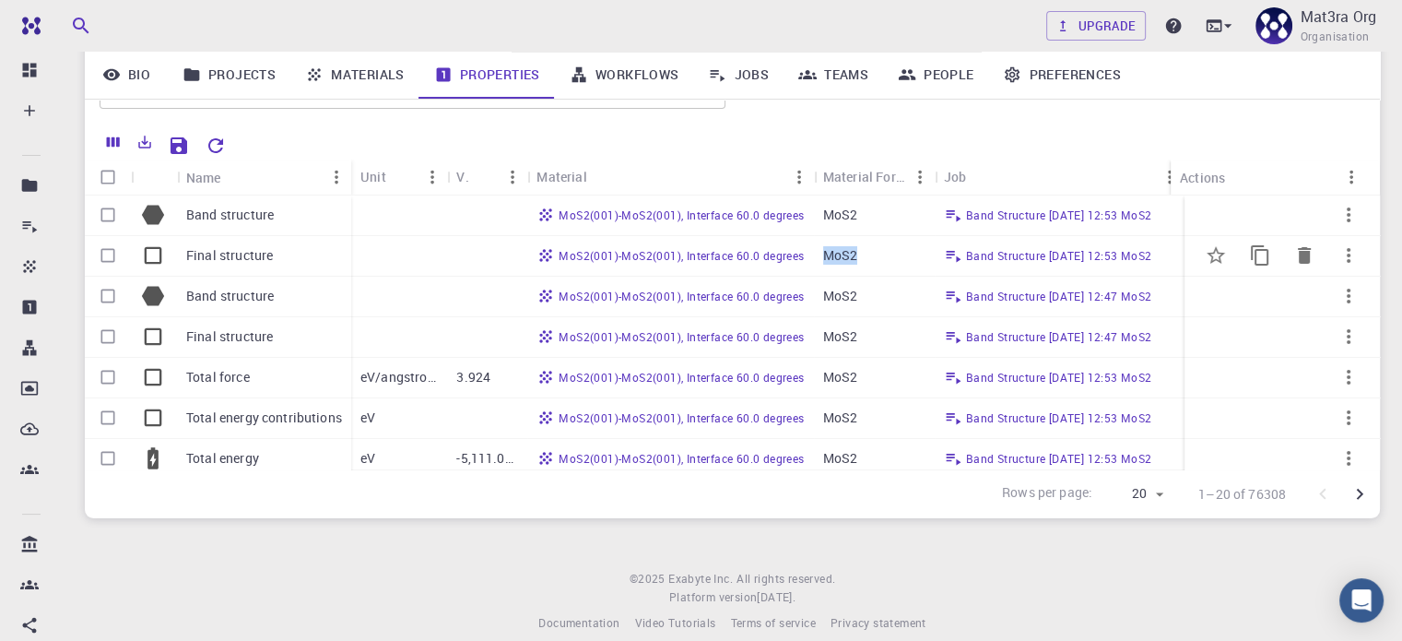
copy p "MoS2"
drag, startPoint x: 866, startPoint y: 254, endPoint x: 874, endPoint y: 261, distance: 11.1
click at [874, 261] on div "MoS2" at bounding box center [874, 256] width 121 height 41
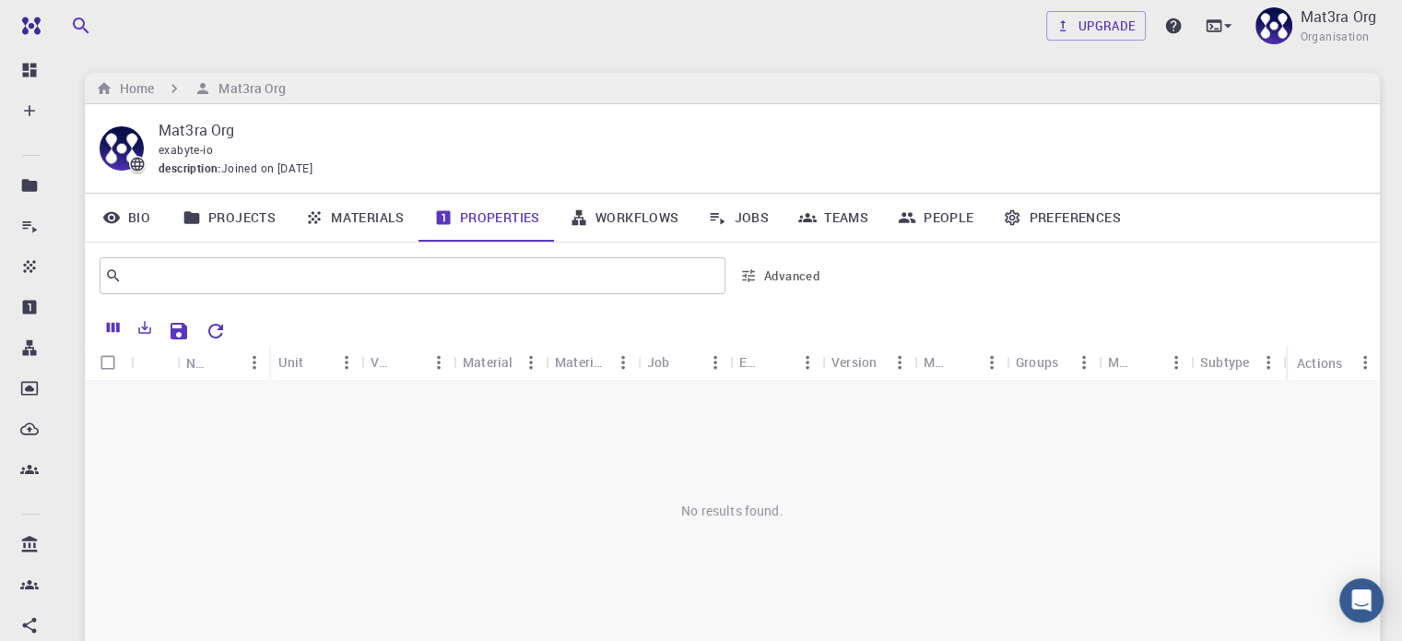
click at [775, 504] on div "No results found." at bounding box center [732, 511] width 1295 height 260
click at [497, 361] on div "Material" at bounding box center [488, 362] width 50 height 36
